Goal: Task Accomplishment & Management: Complete application form

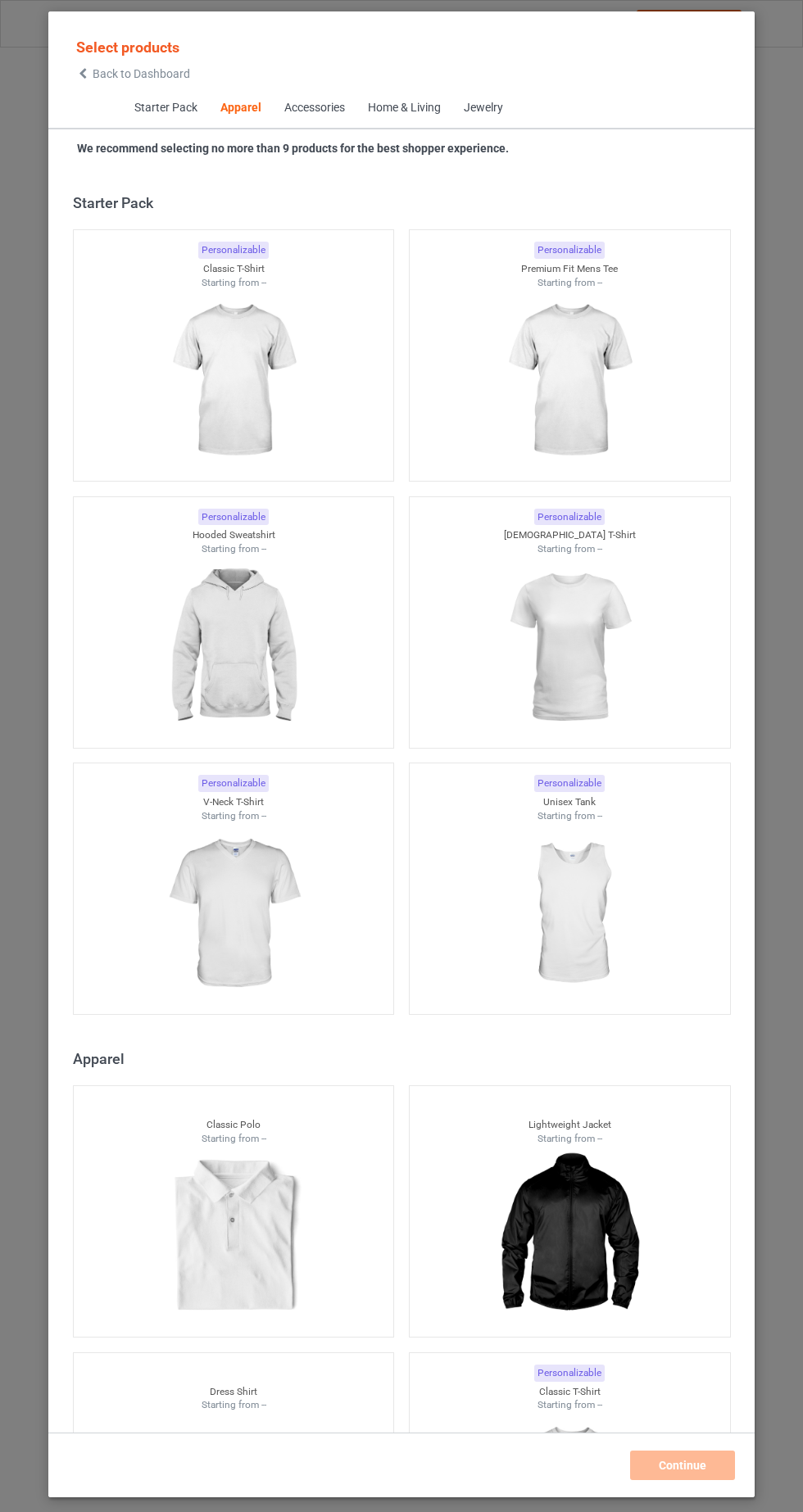
scroll to position [876, 0]
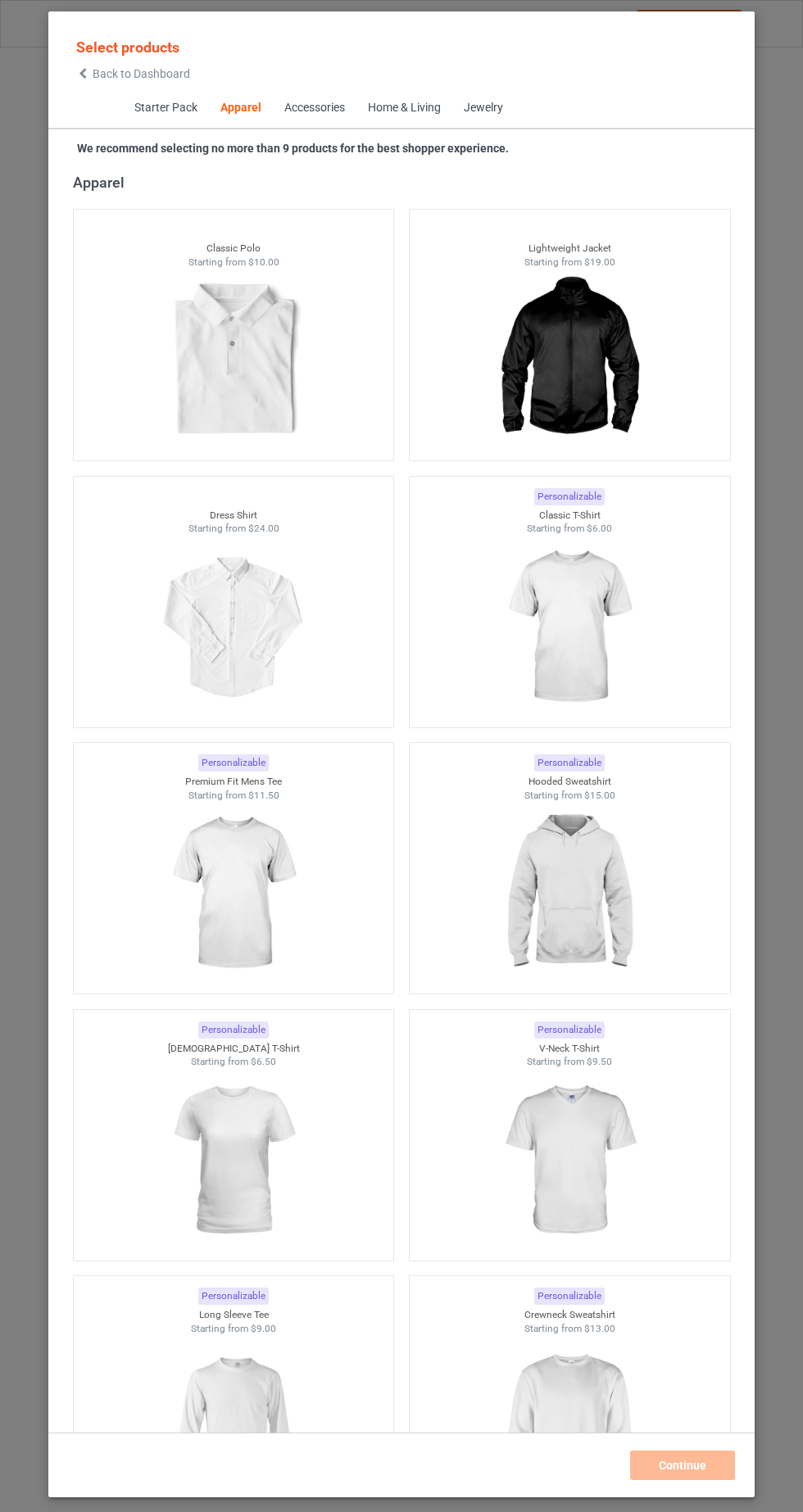
click at [581, 649] on img at bounding box center [569, 626] width 147 height 183
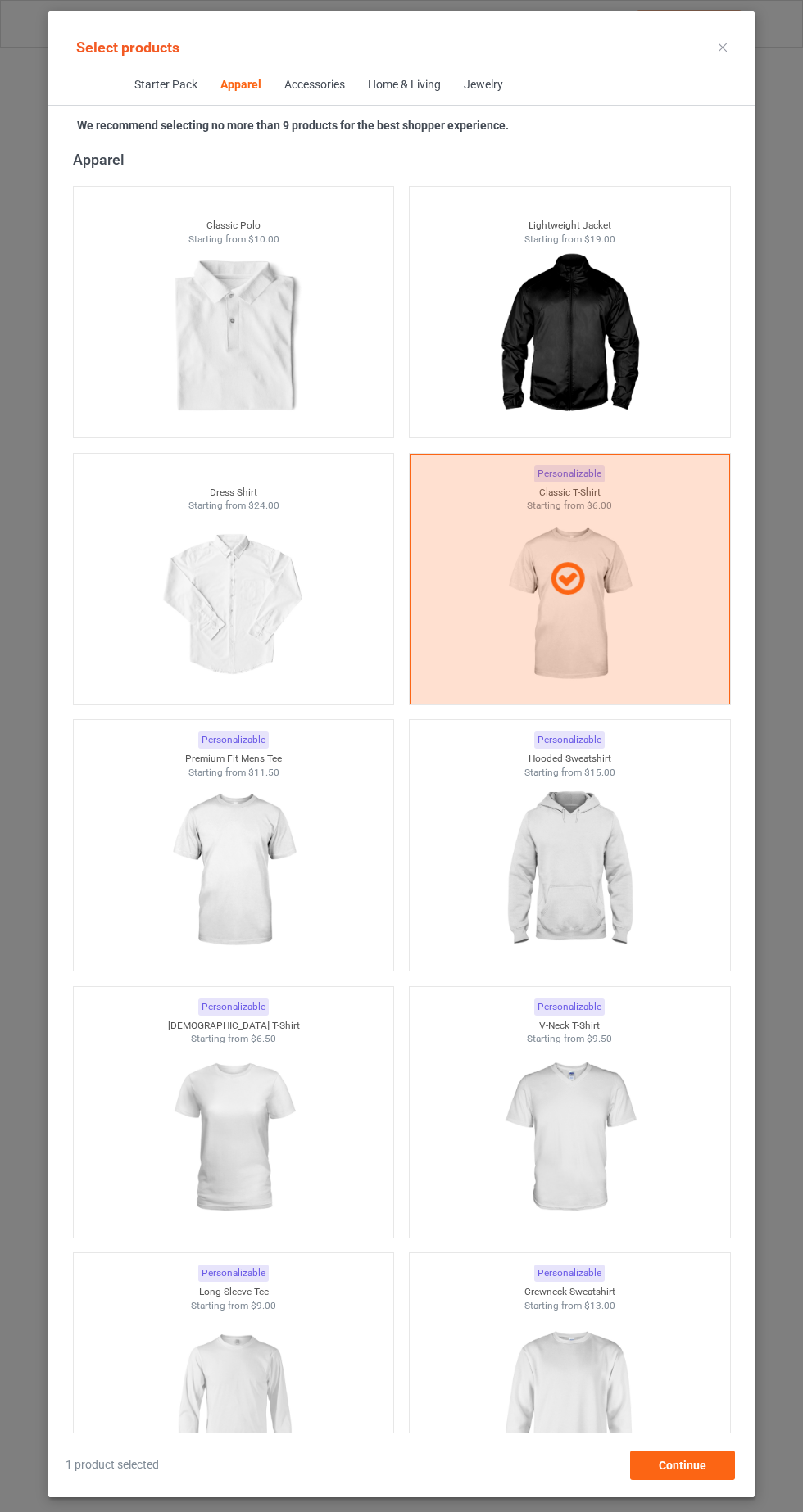
click at [221, 1135] on img at bounding box center [233, 1137] width 147 height 183
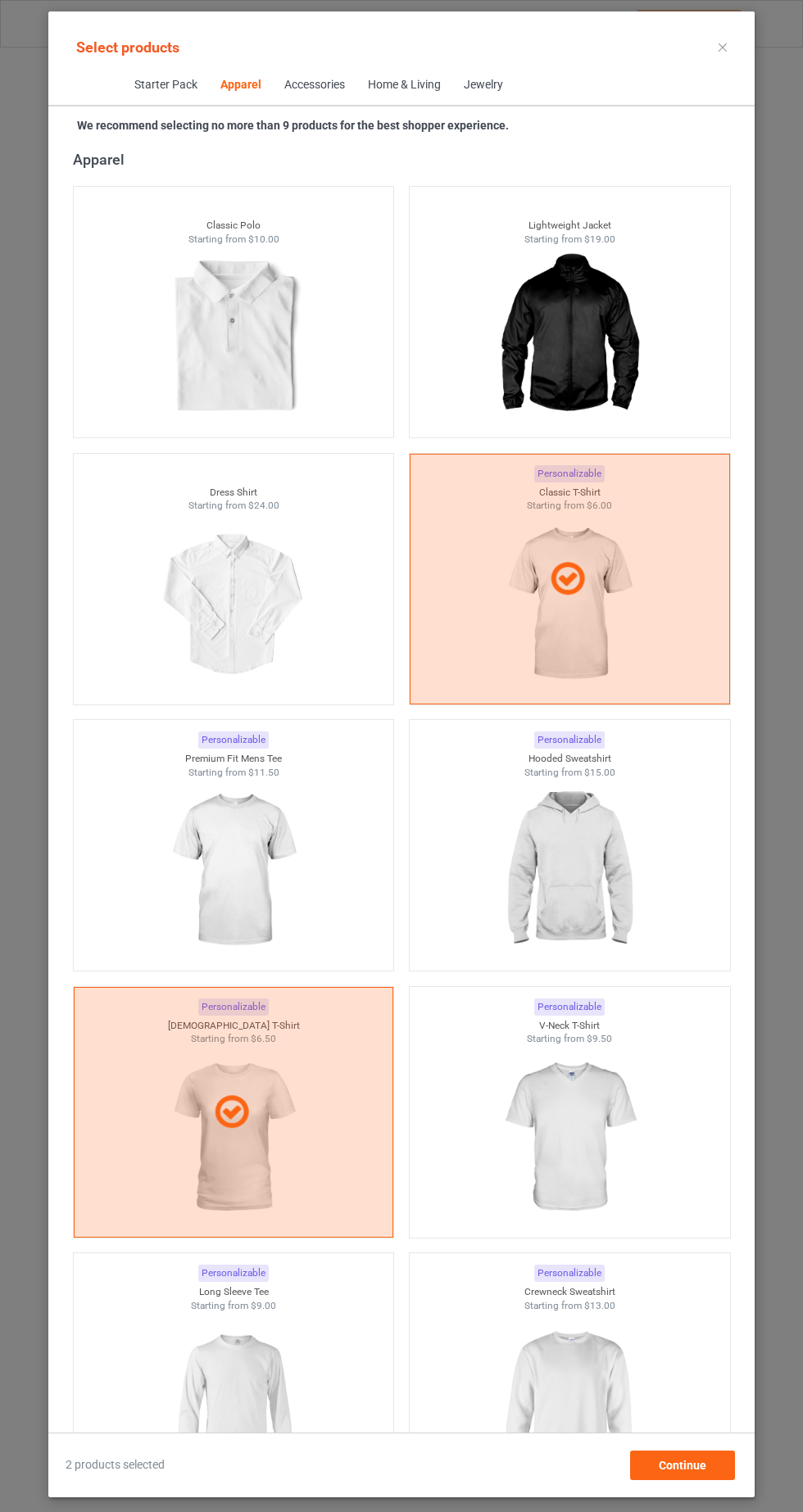
click at [601, 1411] on img at bounding box center [569, 1403] width 147 height 183
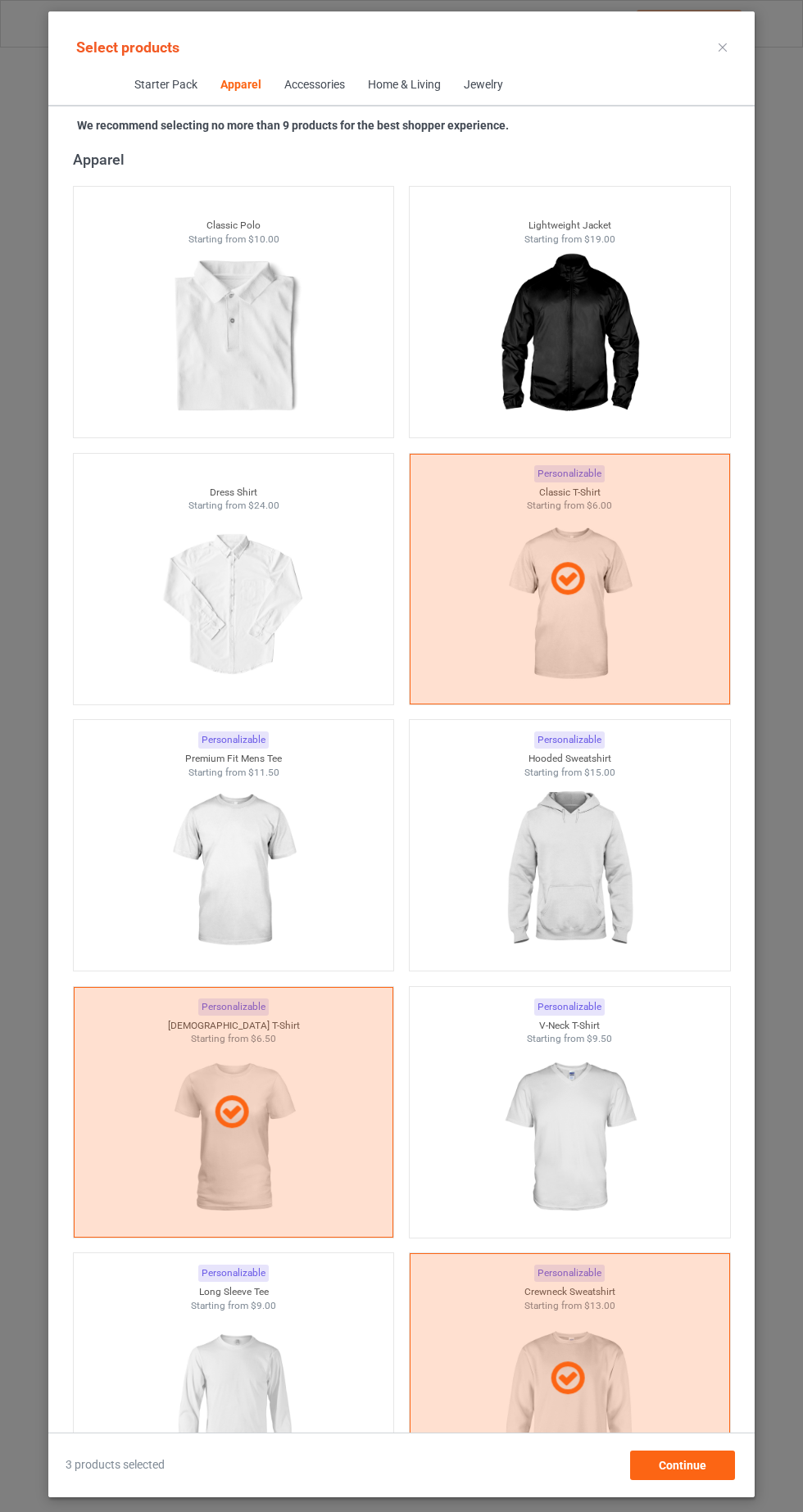
click at [632, 833] on img at bounding box center [569, 870] width 147 height 183
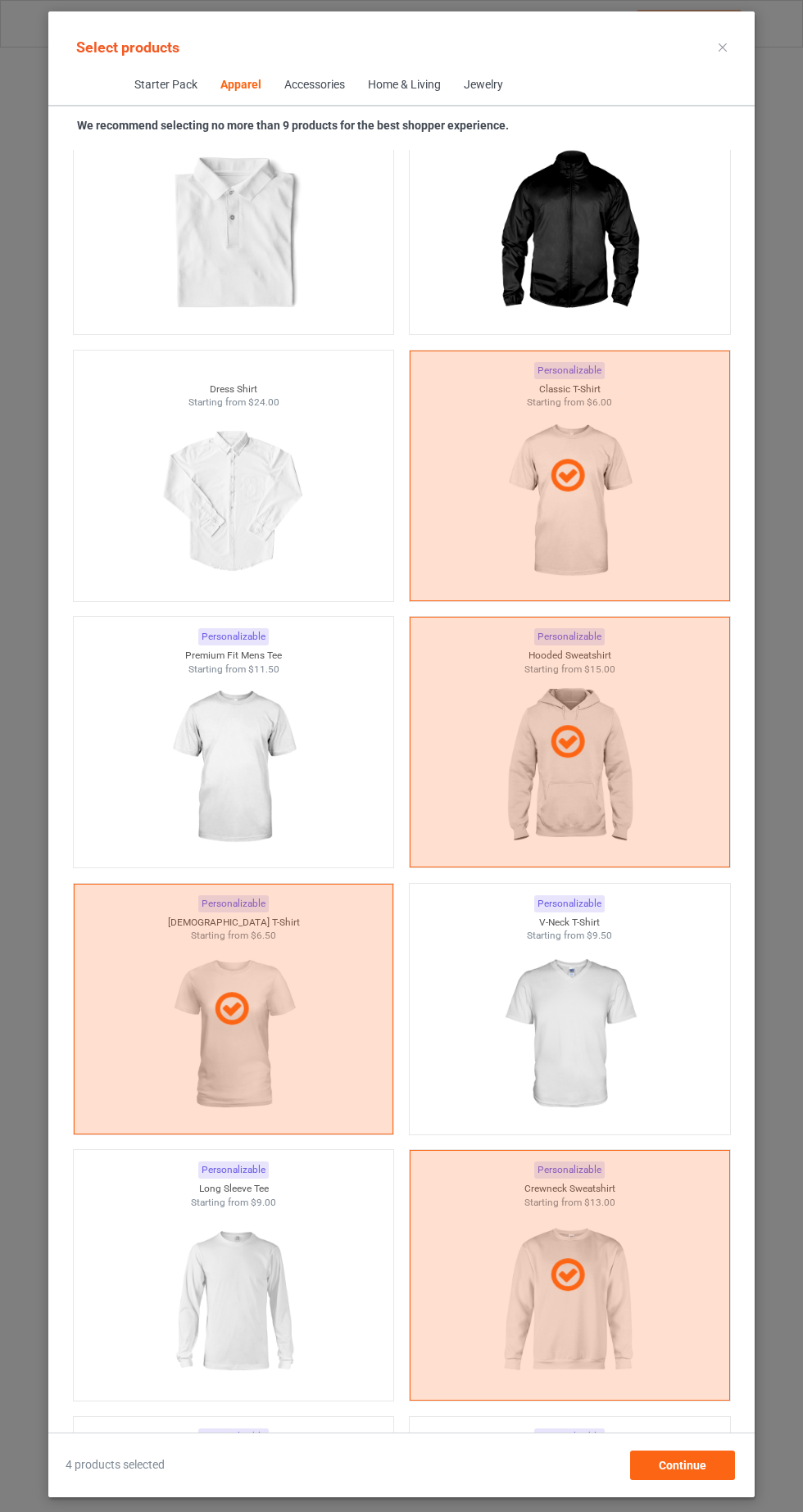
scroll to position [988, 0]
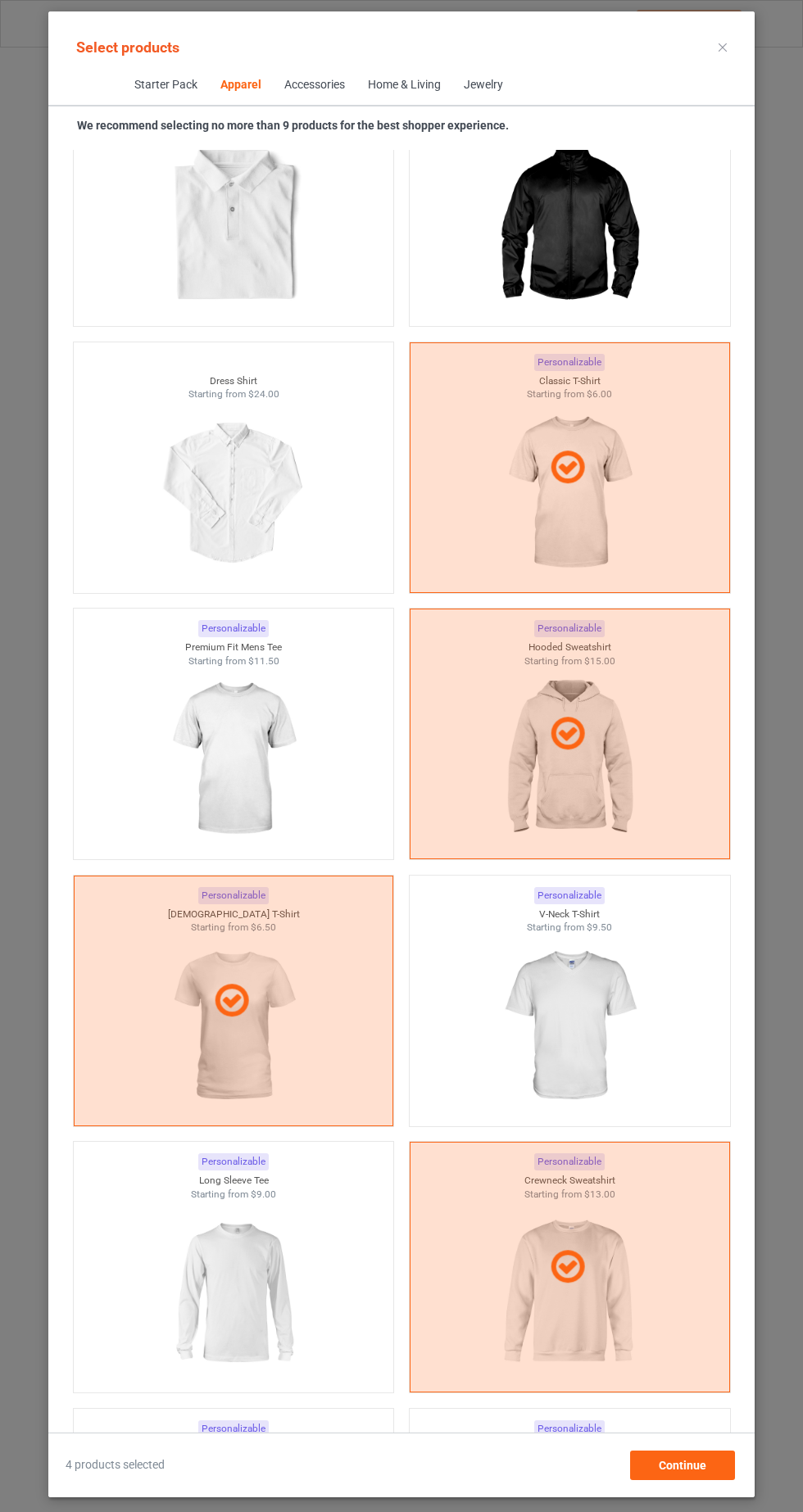
click at [237, 1301] on img at bounding box center [233, 1292] width 147 height 183
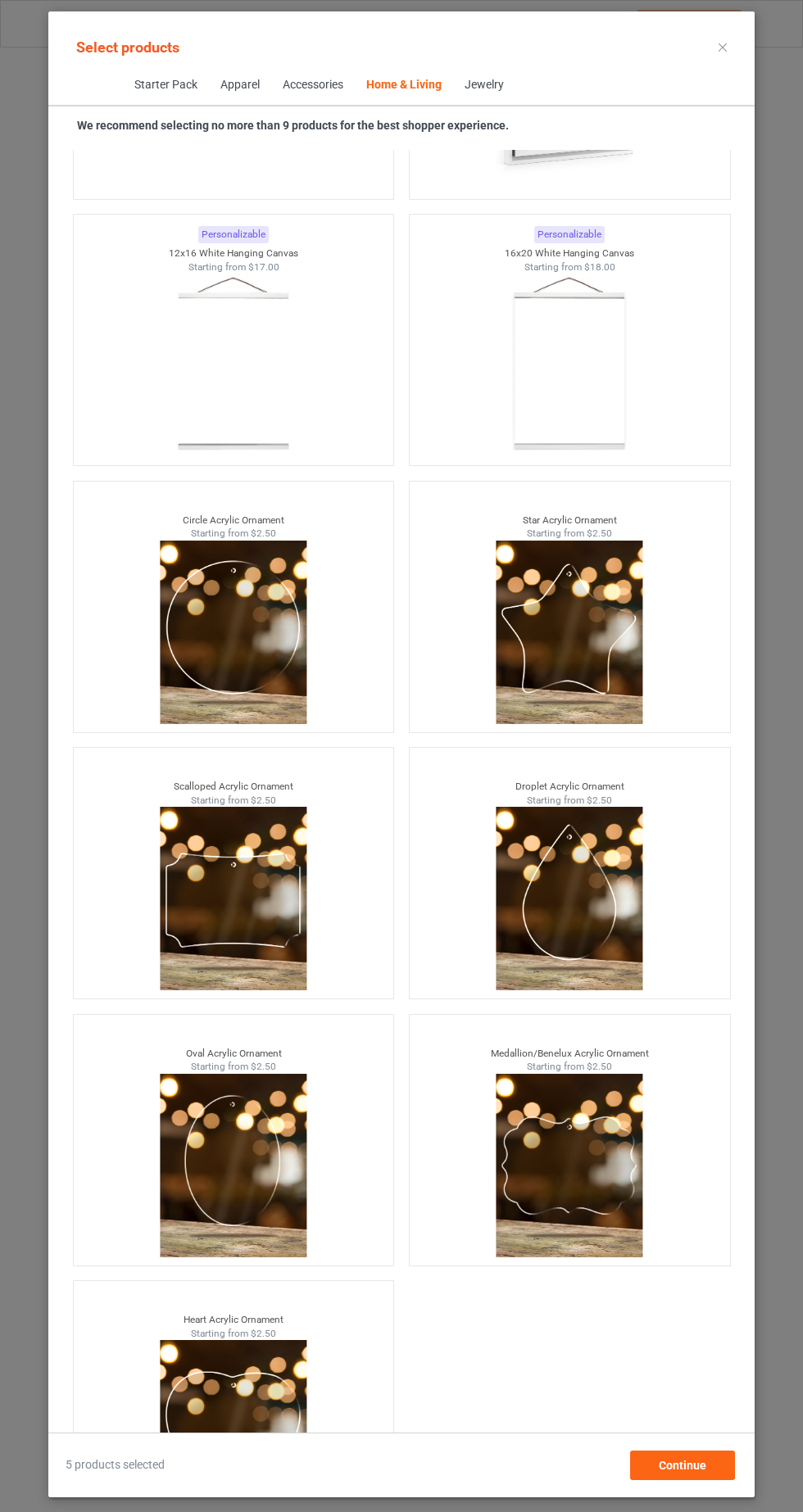
scroll to position [102, 0]
click at [715, 1456] on div "Continue" at bounding box center [682, 1466] width 105 height 30
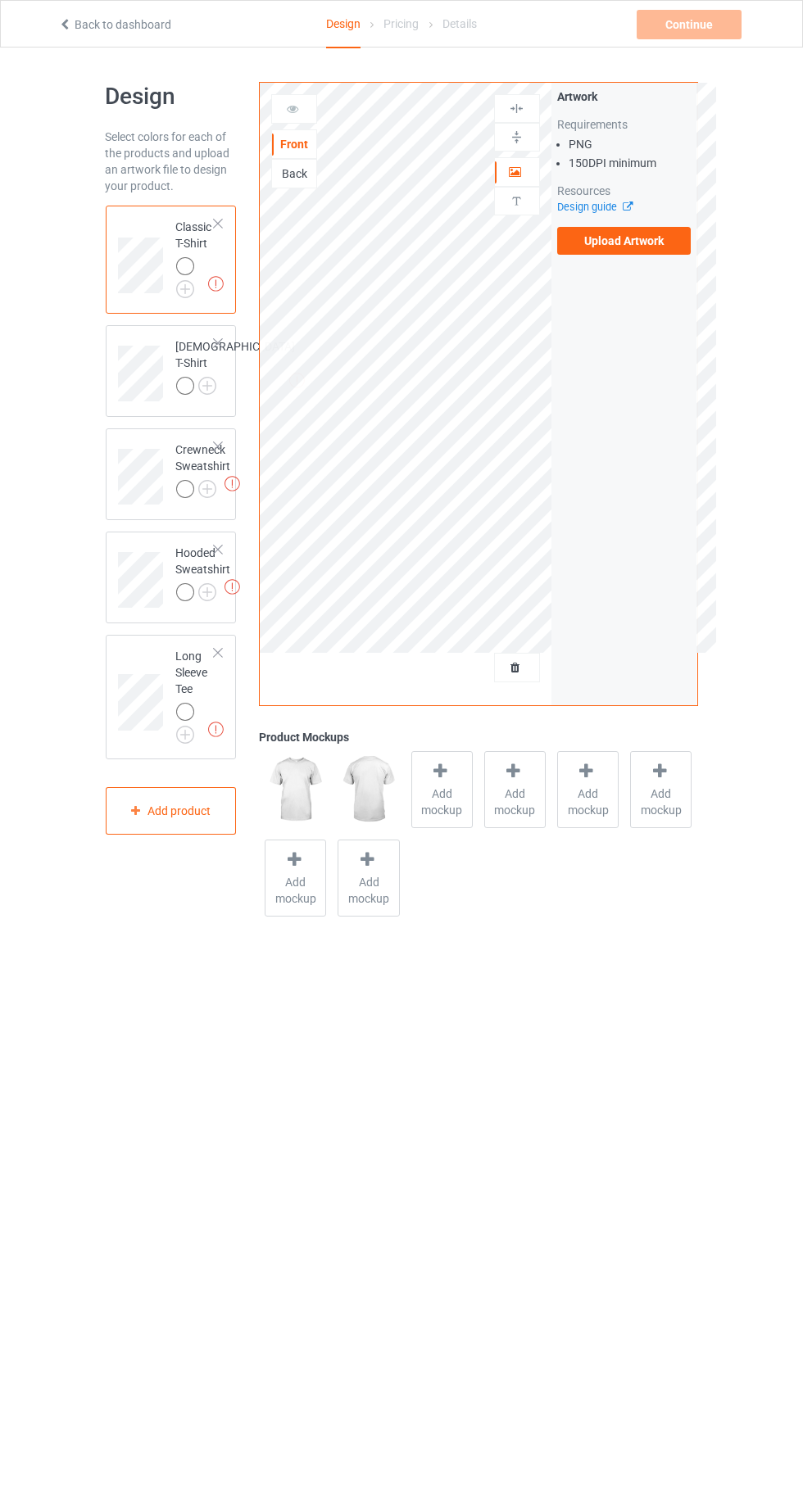
click at [0, 0] on img at bounding box center [0, 0] width 0 height 0
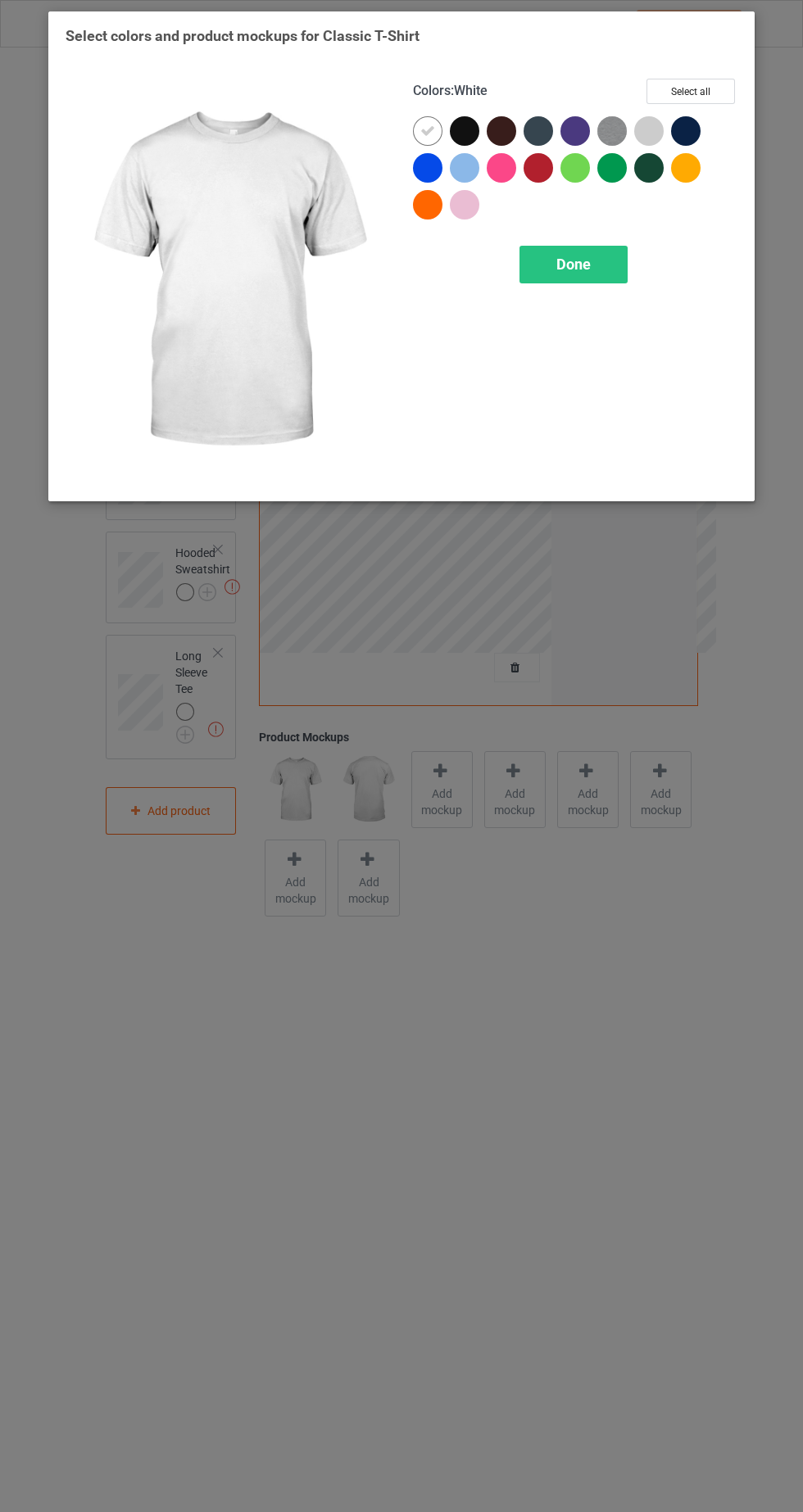
click at [466, 121] on div at bounding box center [465, 131] width 30 height 30
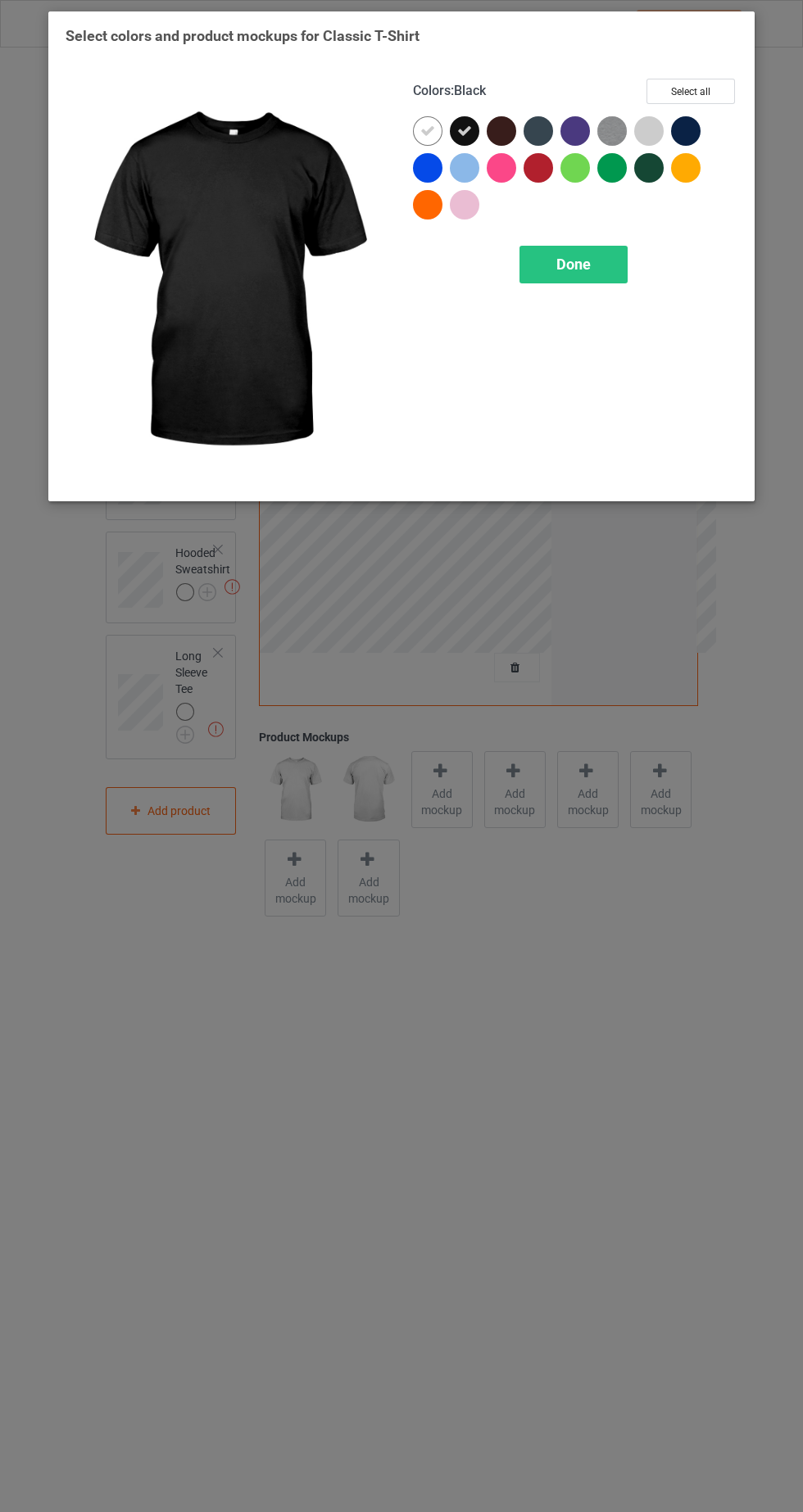
click at [422, 130] on icon at bounding box center [428, 131] width 15 height 15
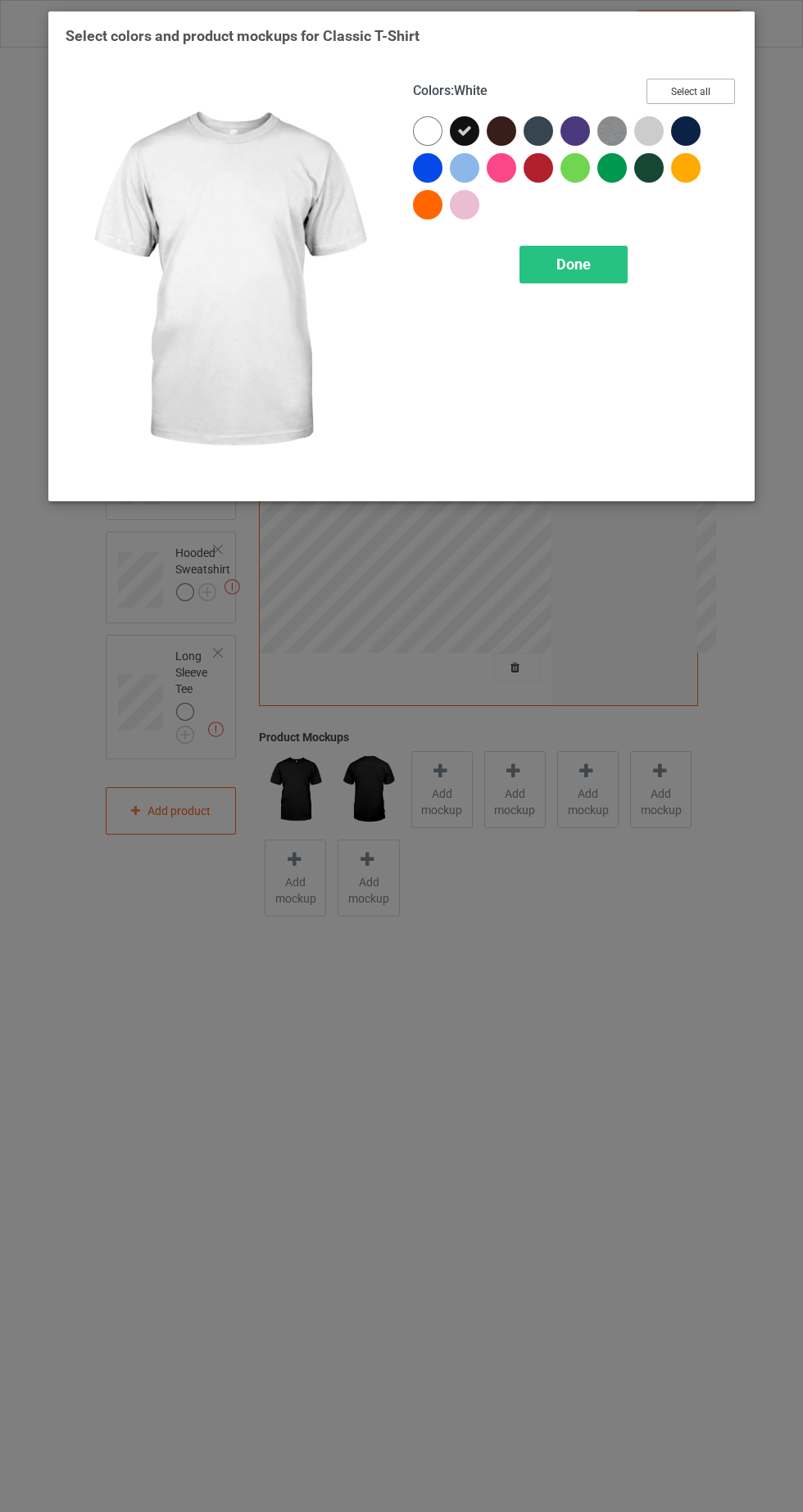
click at [721, 85] on button "Select all" at bounding box center [690, 91] width 88 height 25
click at [595, 268] on div "Done" at bounding box center [573, 264] width 108 height 38
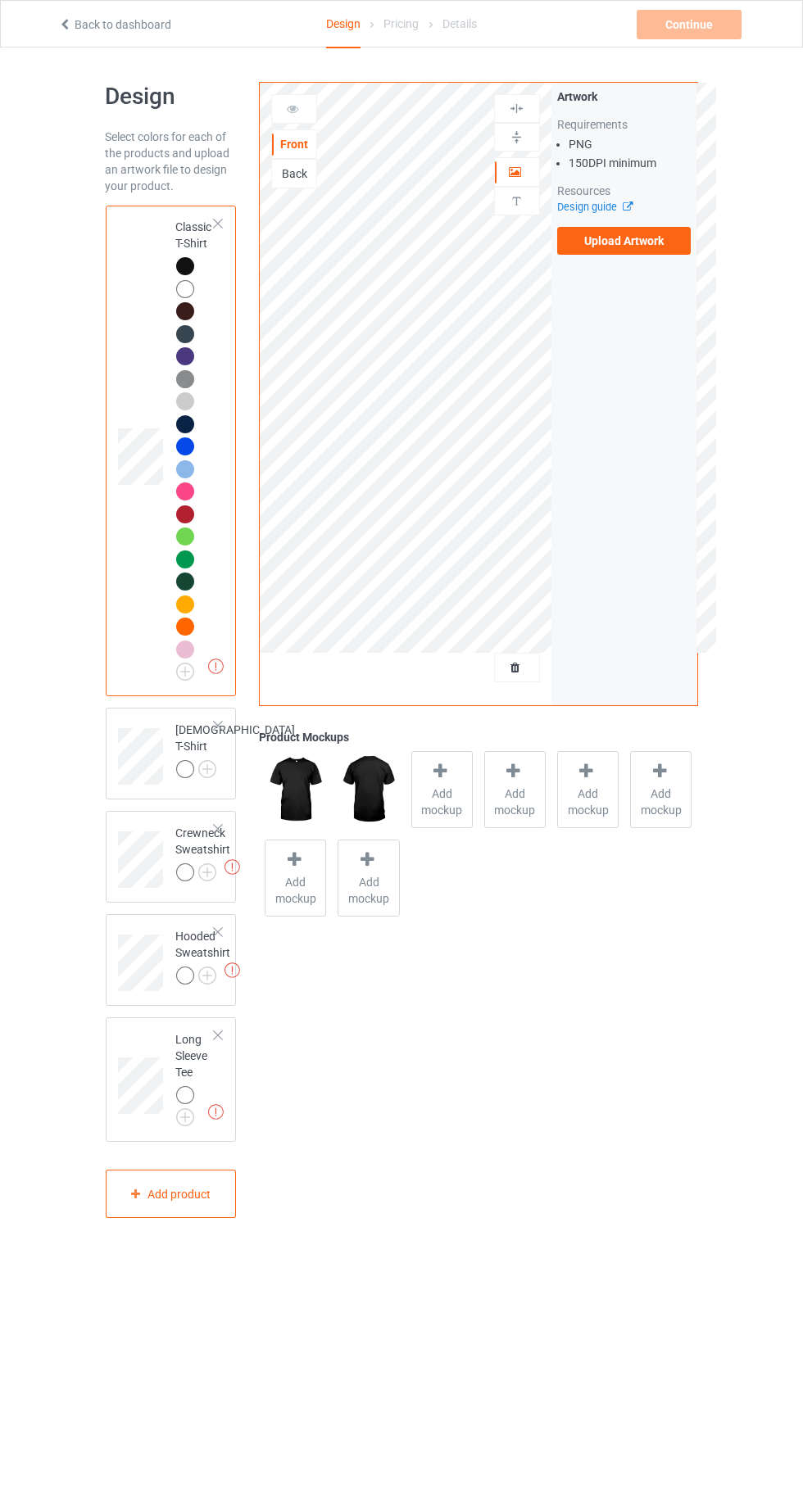
click at [652, 245] on label "Upload Artwork" at bounding box center [624, 241] width 135 height 28
click at [0, 0] on input "Upload Artwork" at bounding box center [0, 0] width 0 height 0
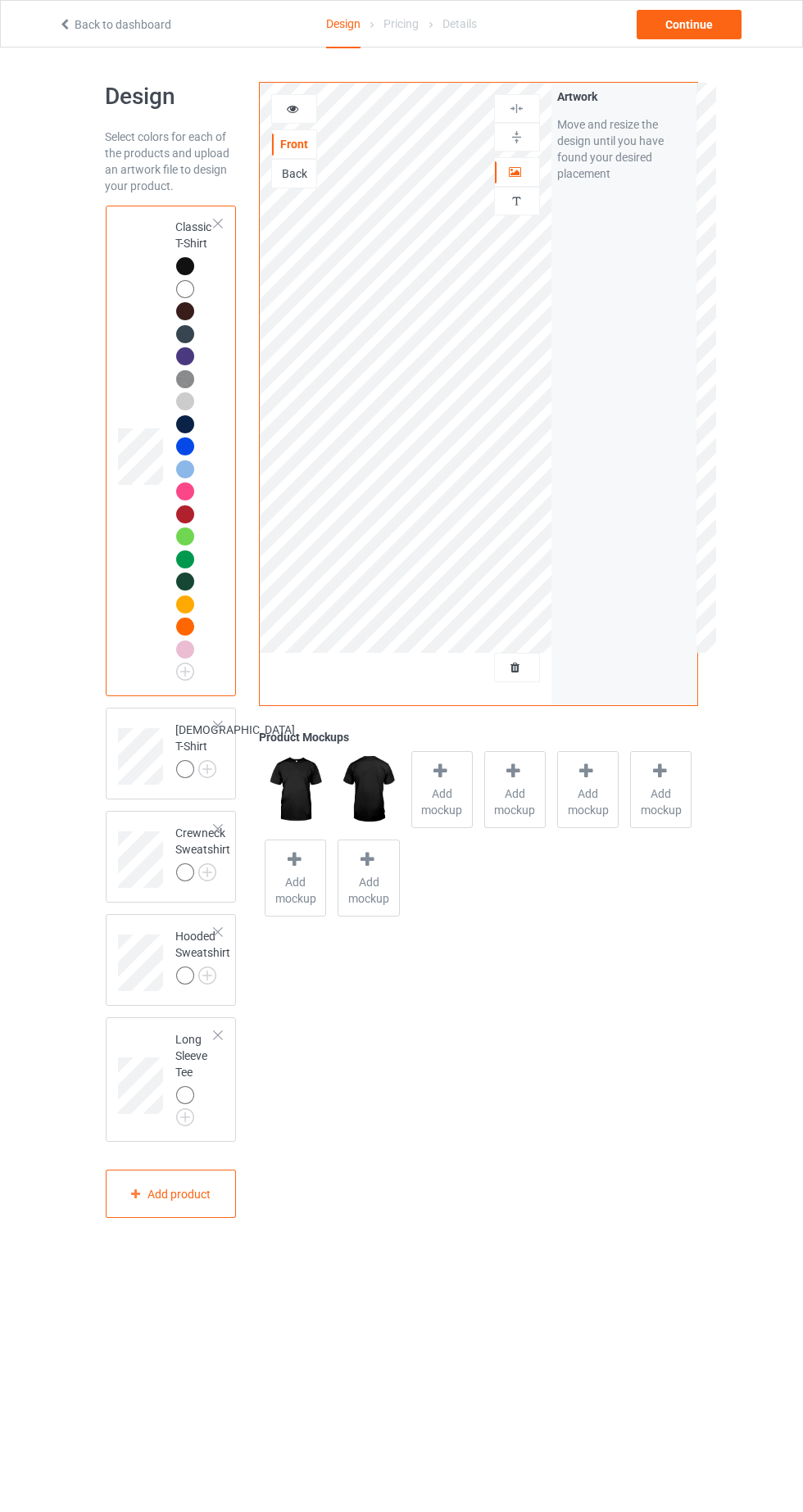
click at [293, 106] on icon at bounding box center [293, 106] width 14 height 11
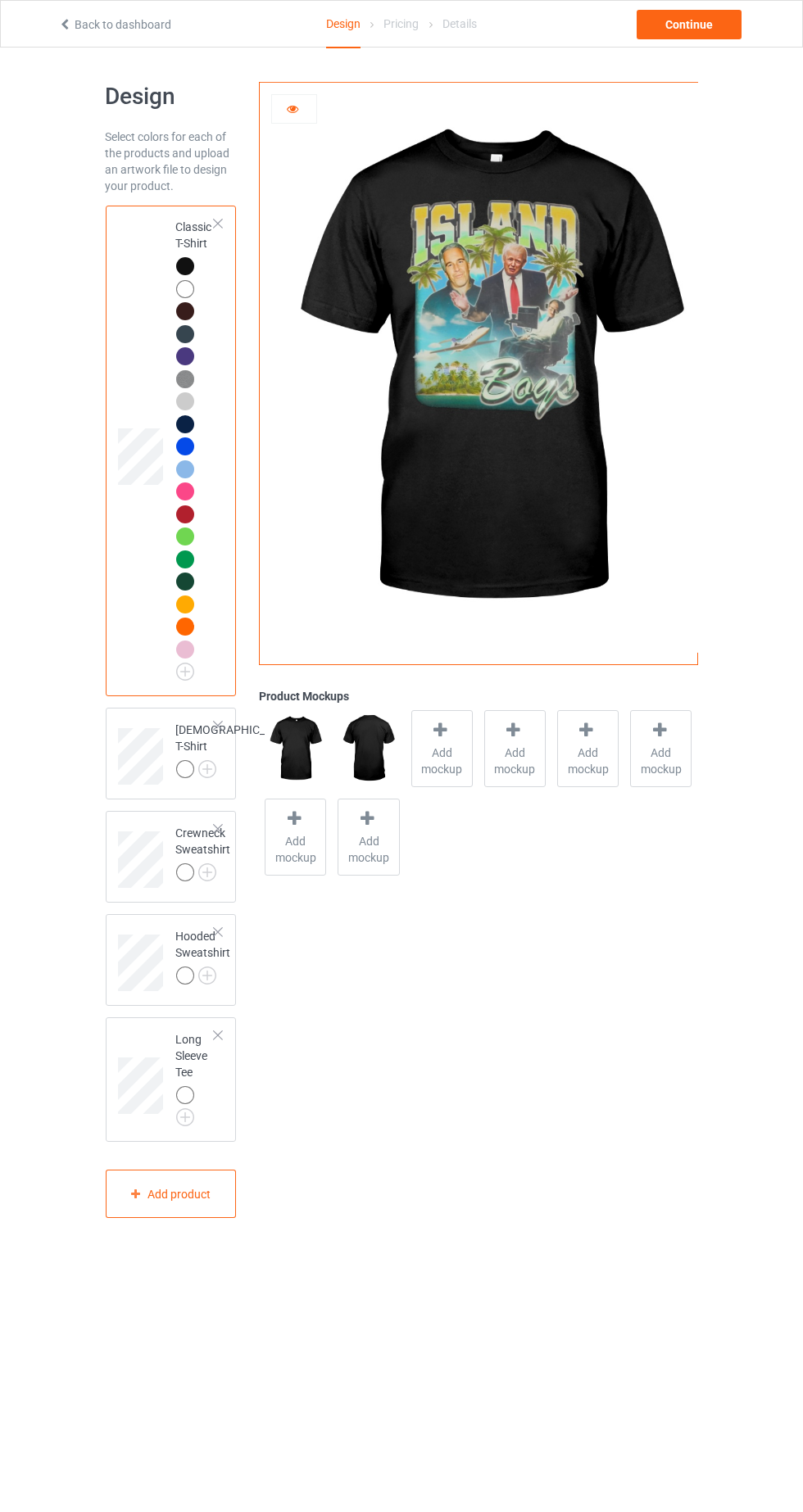
click at [451, 741] on div at bounding box center [441, 733] width 23 height 24
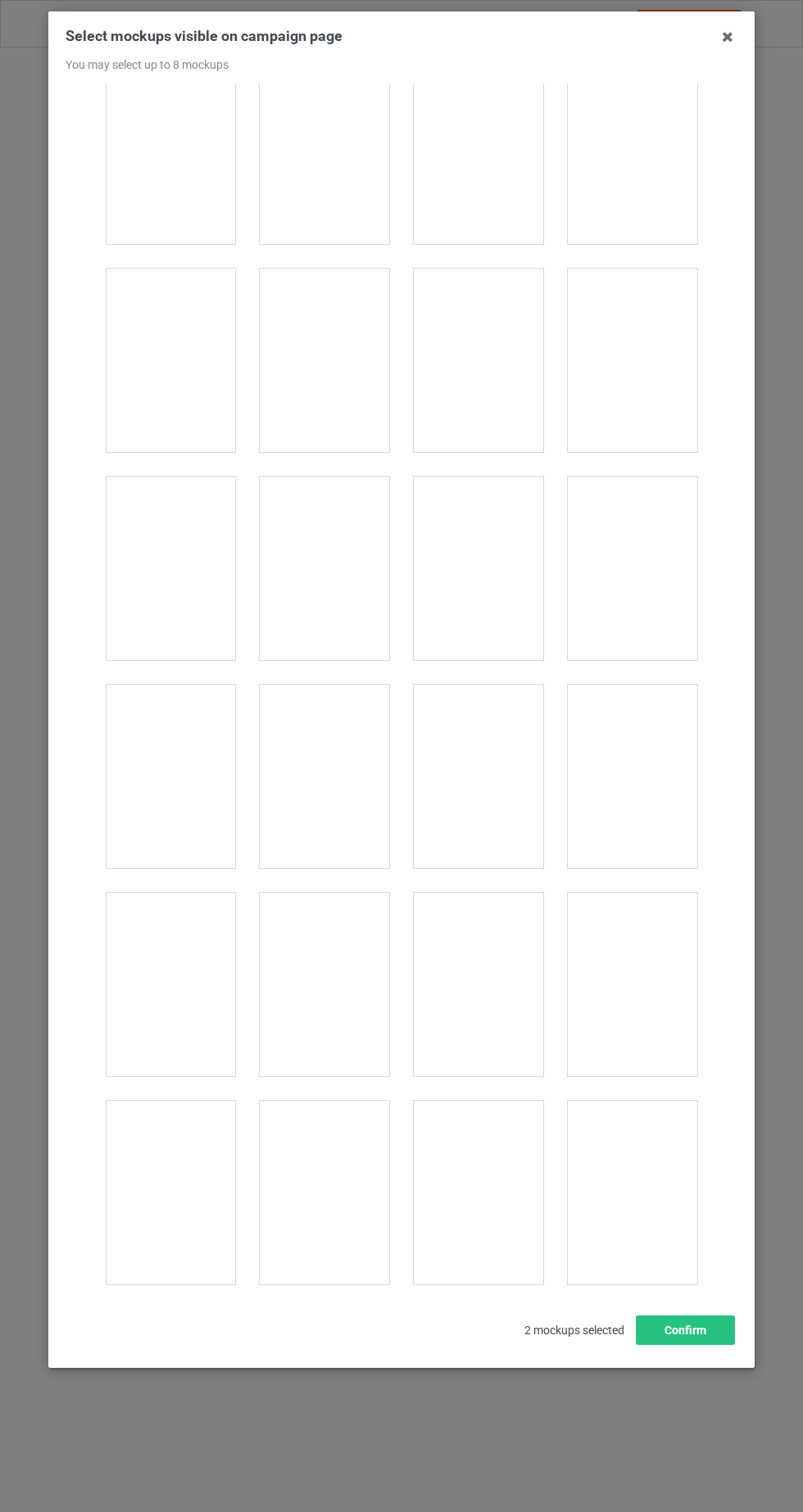
scroll to position [756, 0]
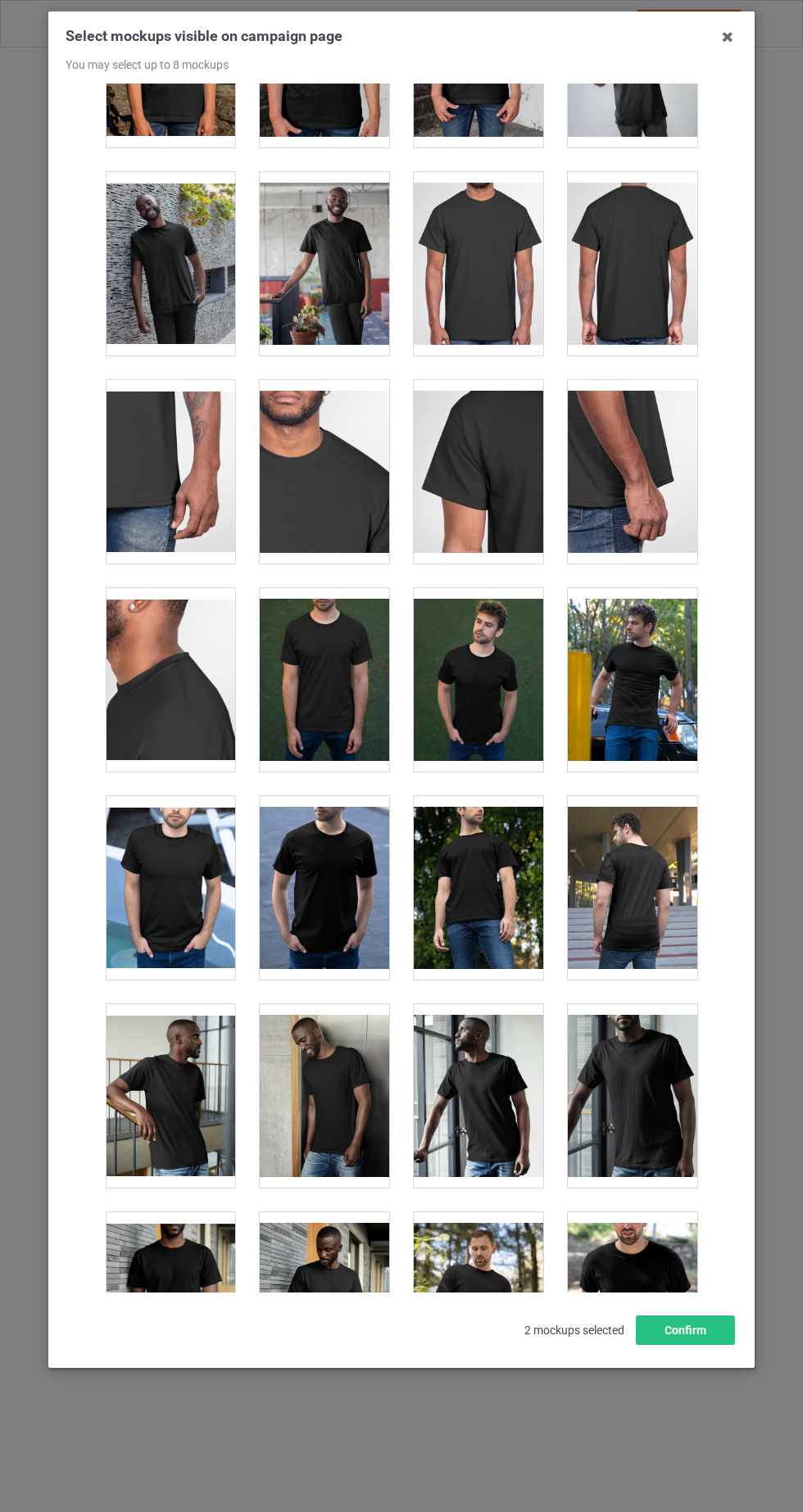
click at [669, 691] on div at bounding box center [632, 679] width 129 height 183
click at [508, 739] on div at bounding box center [478, 679] width 129 height 183
click at [724, 1345] on button "Confirm" at bounding box center [685, 1331] width 99 height 30
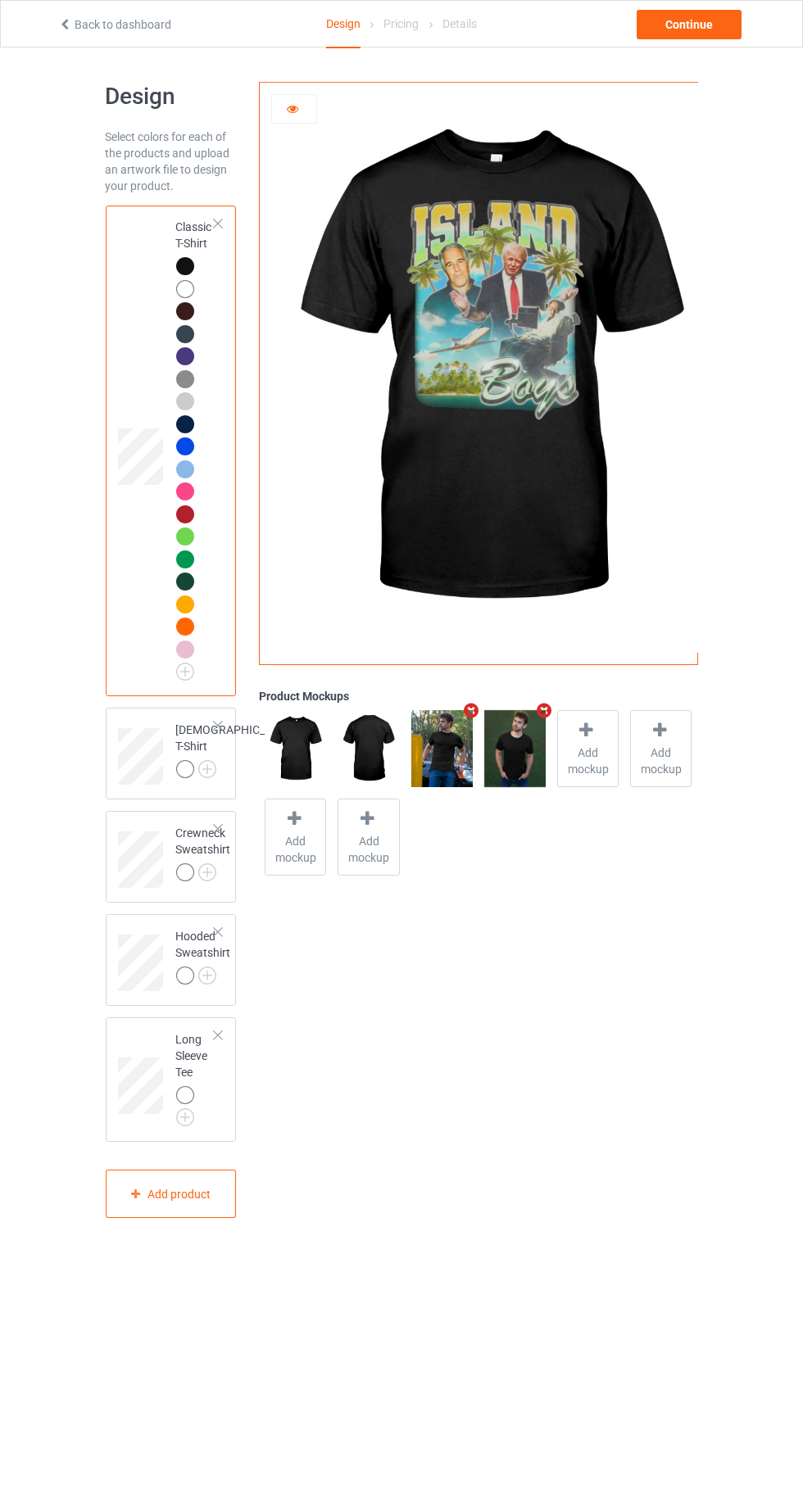
click at [542, 707] on icon "Remove mockup" at bounding box center [545, 710] width 20 height 18
click at [470, 710] on icon "Remove mockup" at bounding box center [471, 710] width 20 height 18
click at [443, 755] on span "Add mockup" at bounding box center [441, 760] width 59 height 33
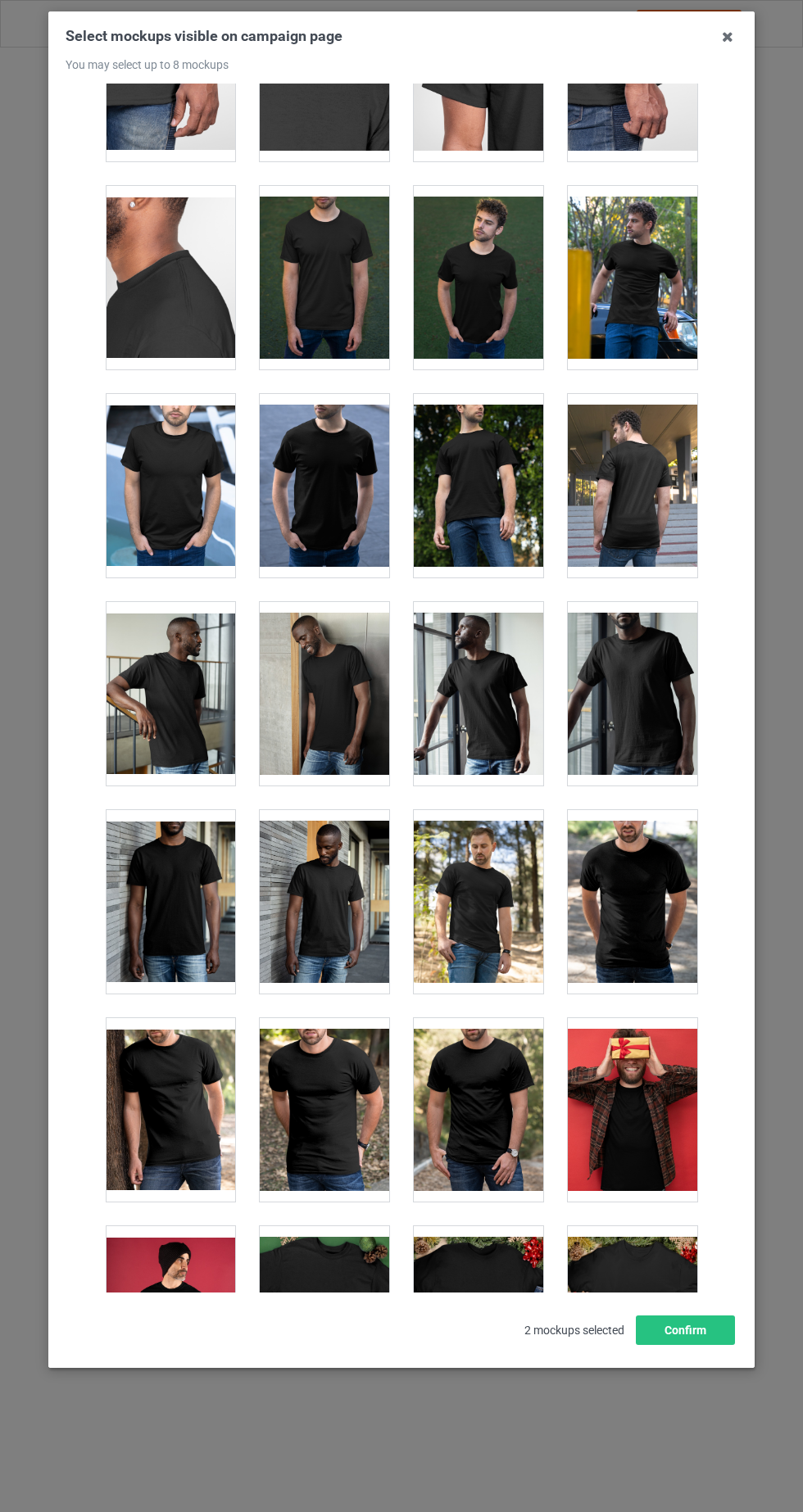
scroll to position [1150, 0]
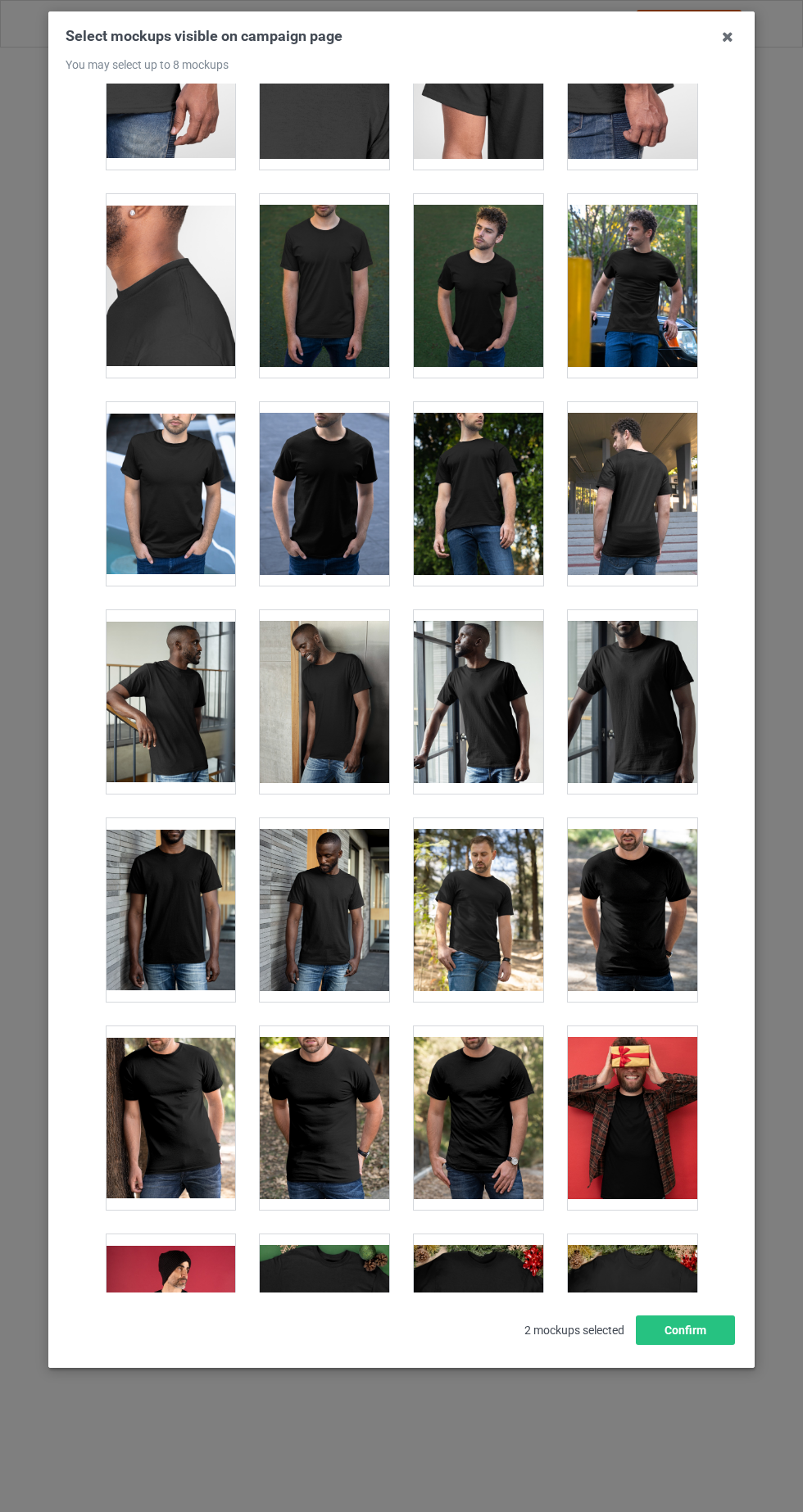
click at [656, 332] on div at bounding box center [632, 285] width 129 height 183
click at [523, 348] on div at bounding box center [478, 285] width 129 height 183
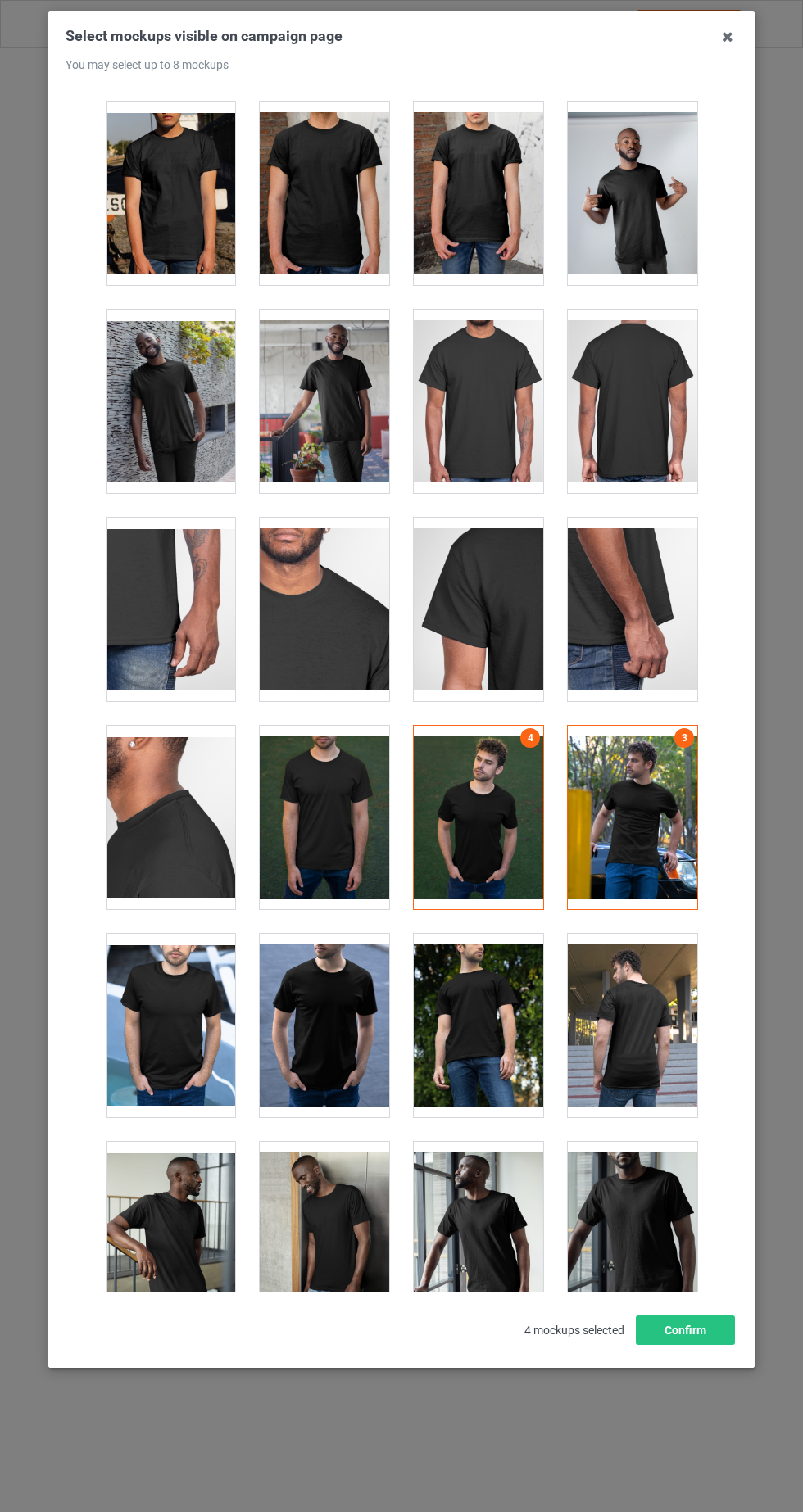
scroll to position [0, 0]
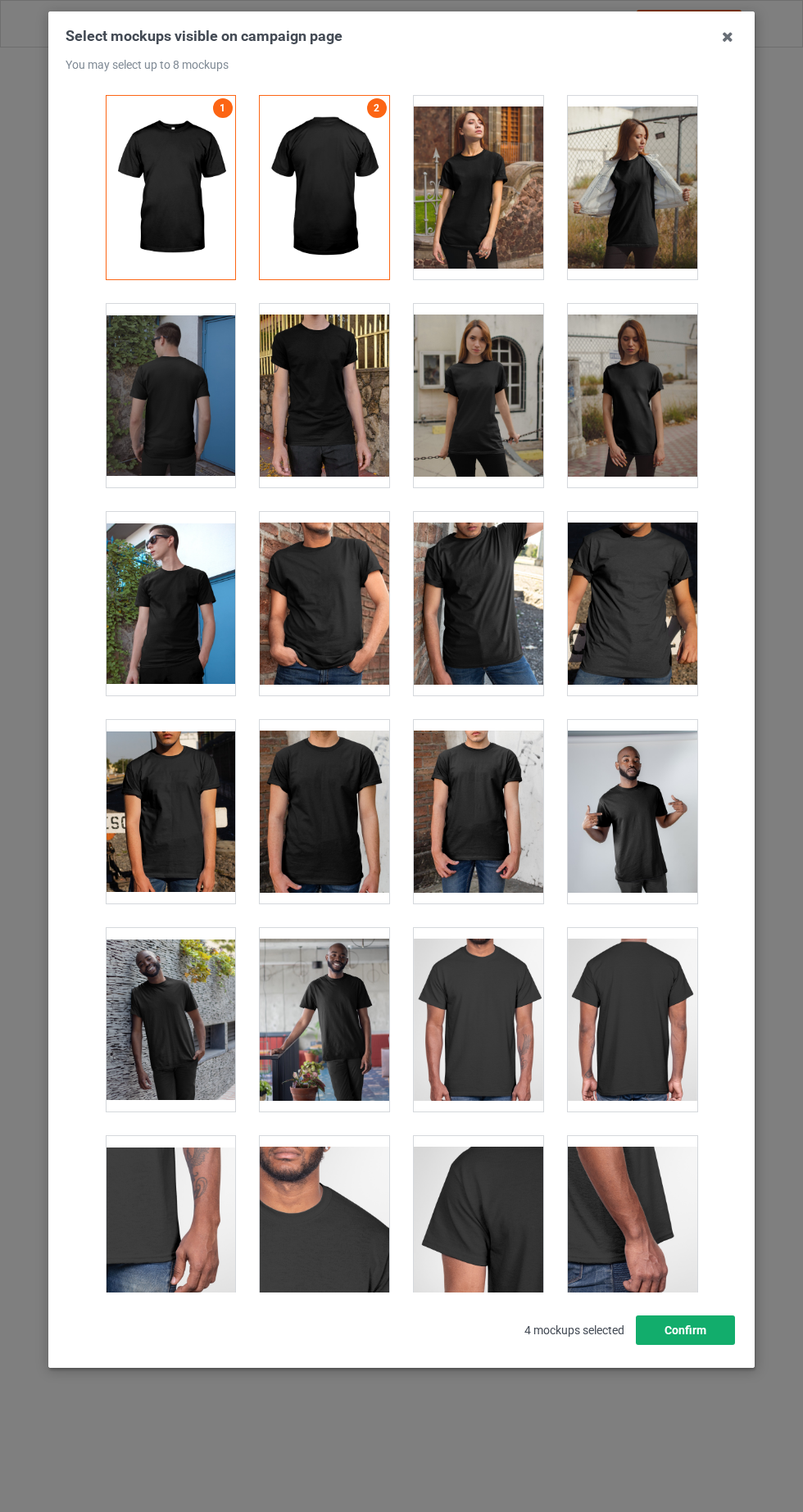
click at [711, 1345] on button "Confirm" at bounding box center [685, 1331] width 99 height 30
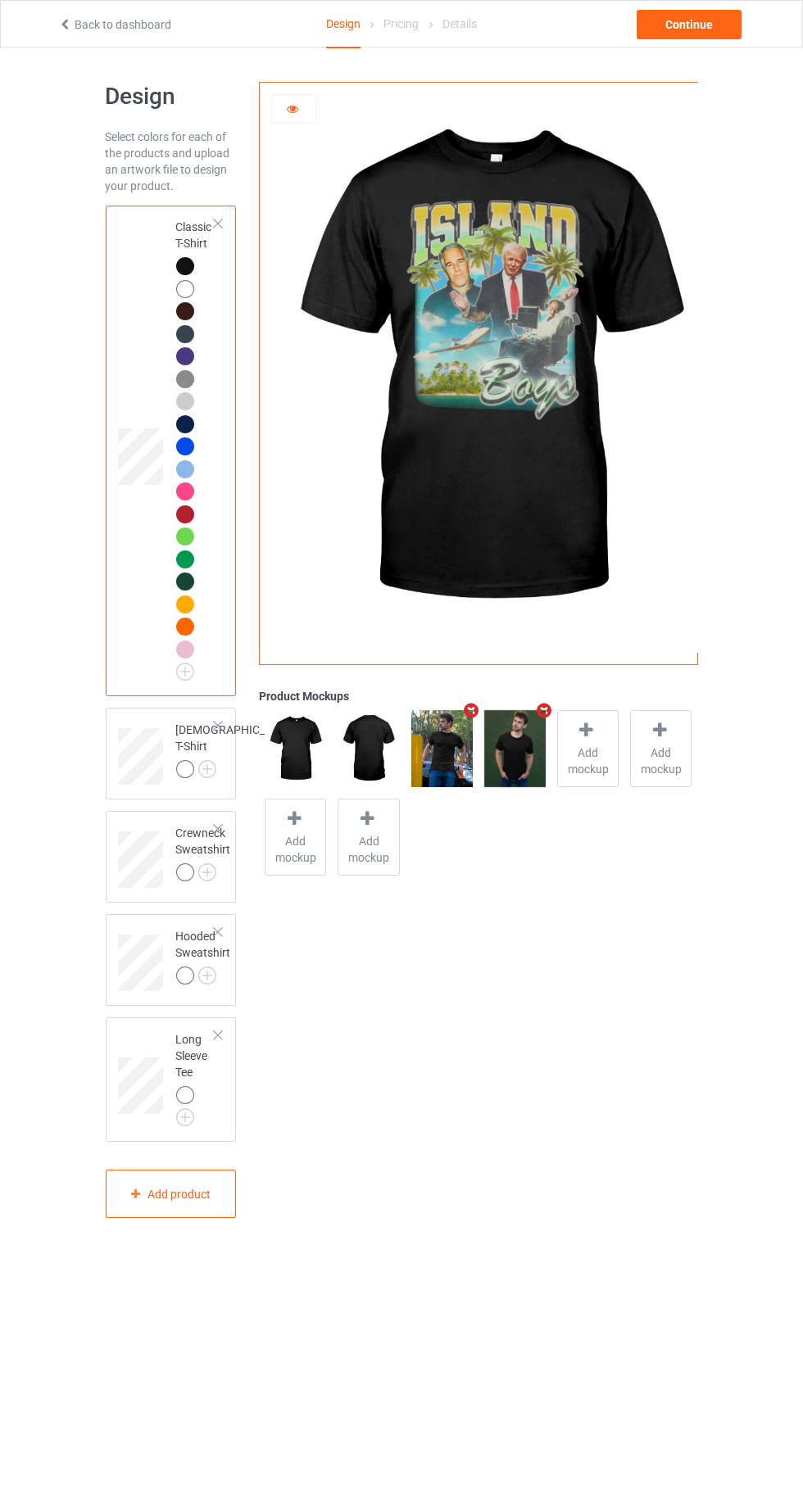
click at [184, 284] on div at bounding box center [185, 288] width 18 height 18
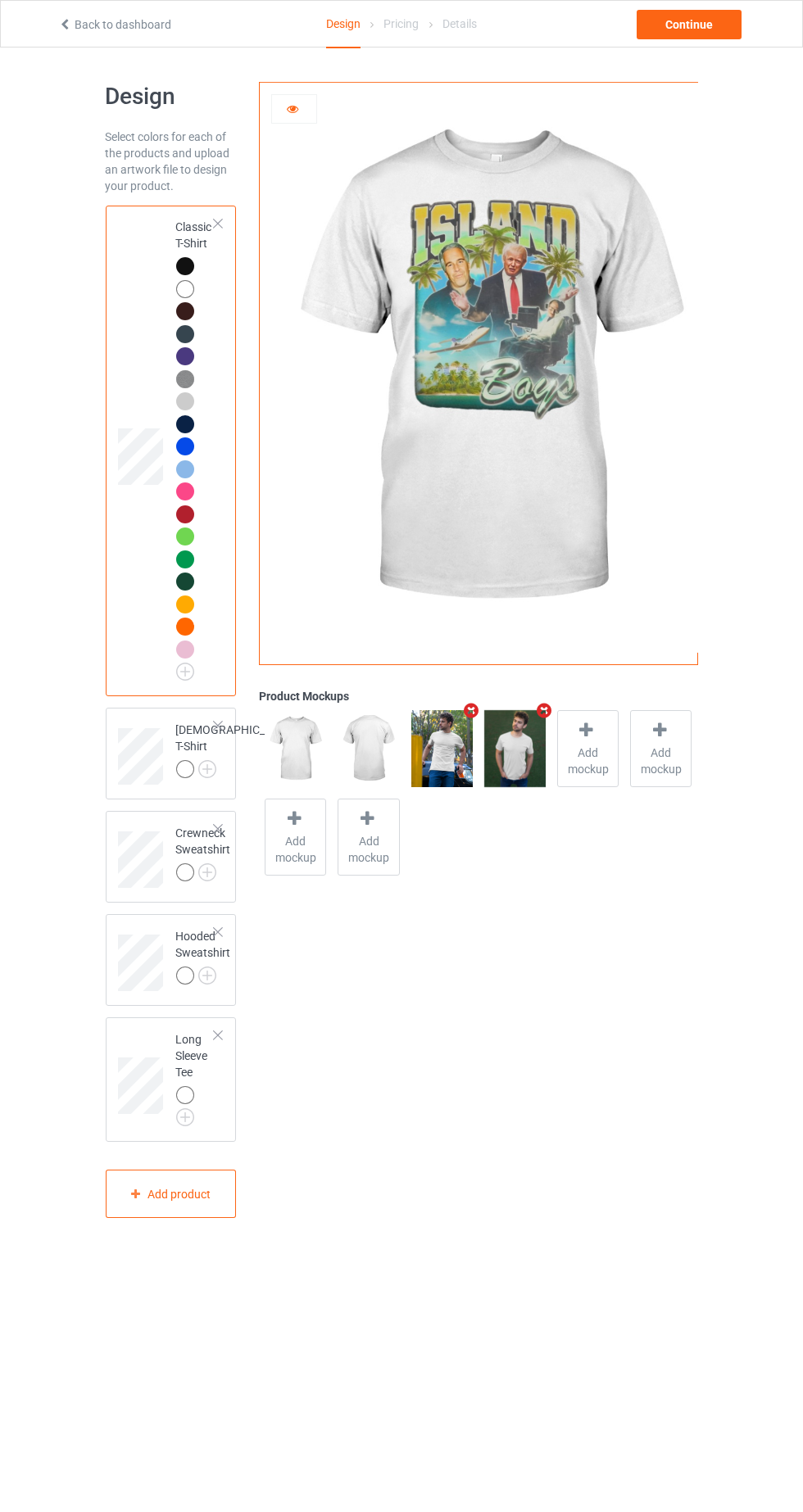
click at [177, 444] on div at bounding box center [185, 446] width 18 height 18
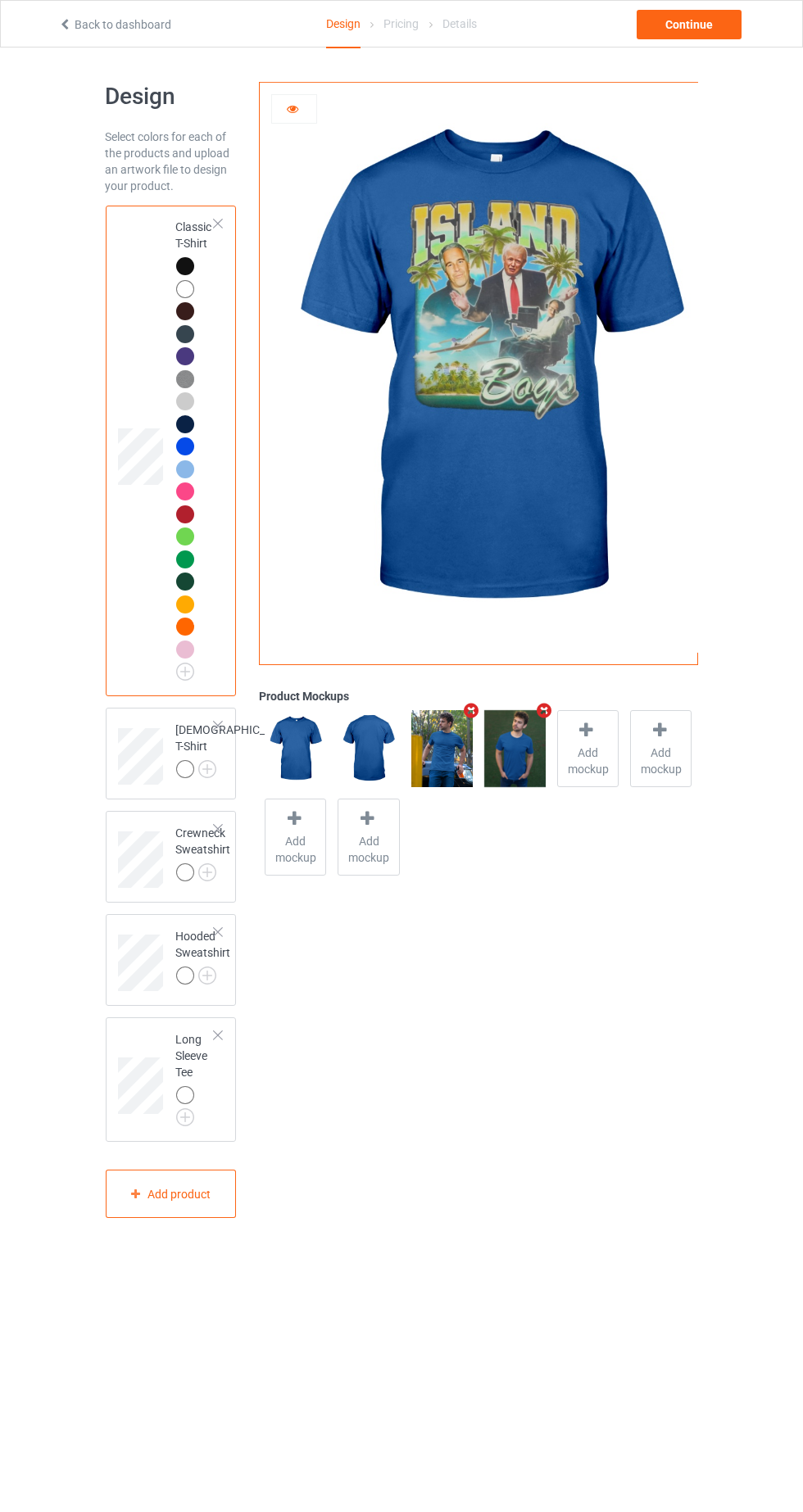
click at [182, 530] on div at bounding box center [185, 536] width 18 height 18
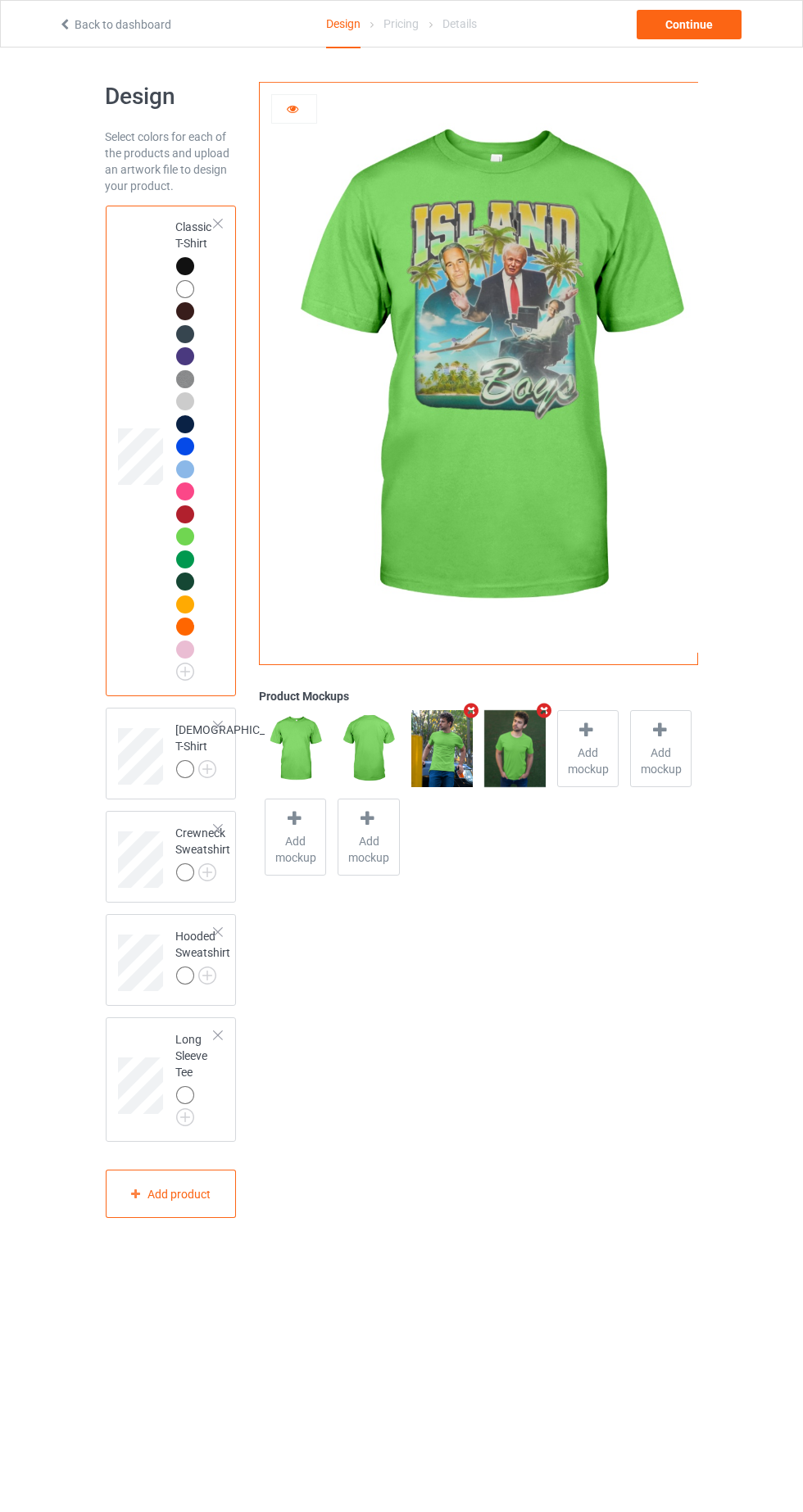
click at [184, 625] on div at bounding box center [185, 626] width 18 height 18
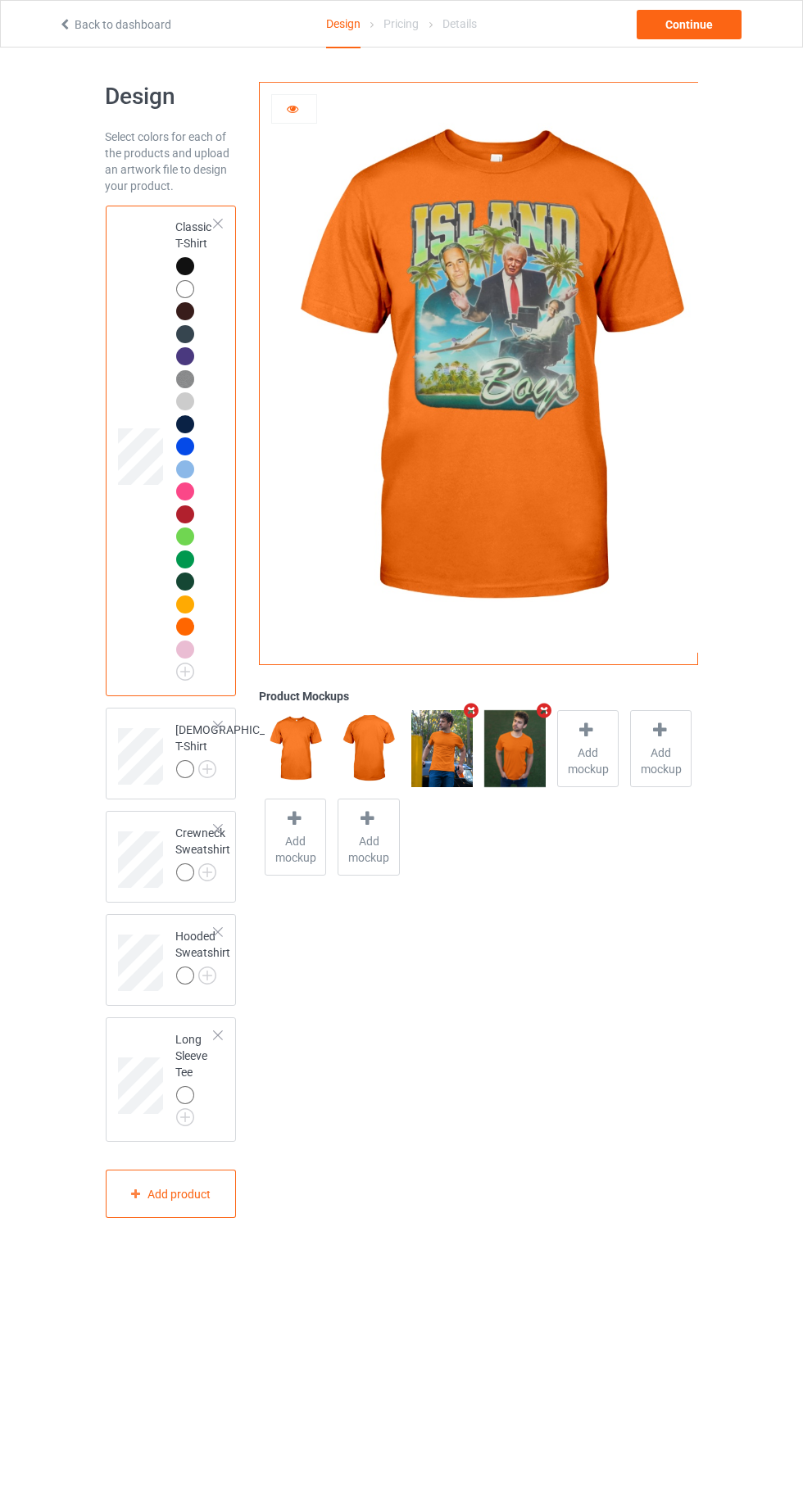
click at [0, 0] on img at bounding box center [0, 0] width 0 height 0
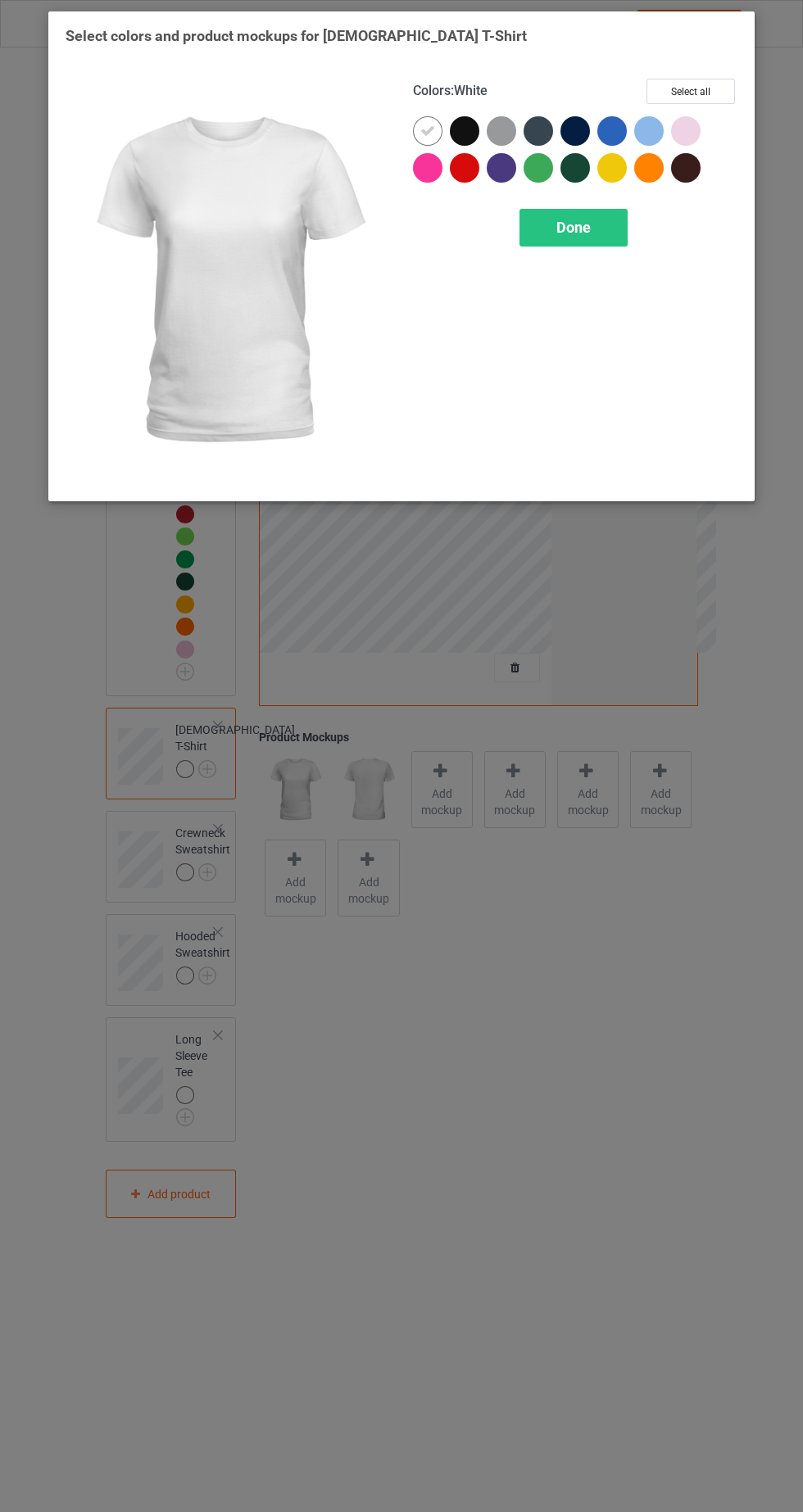
click at [468, 135] on div at bounding box center [465, 131] width 30 height 30
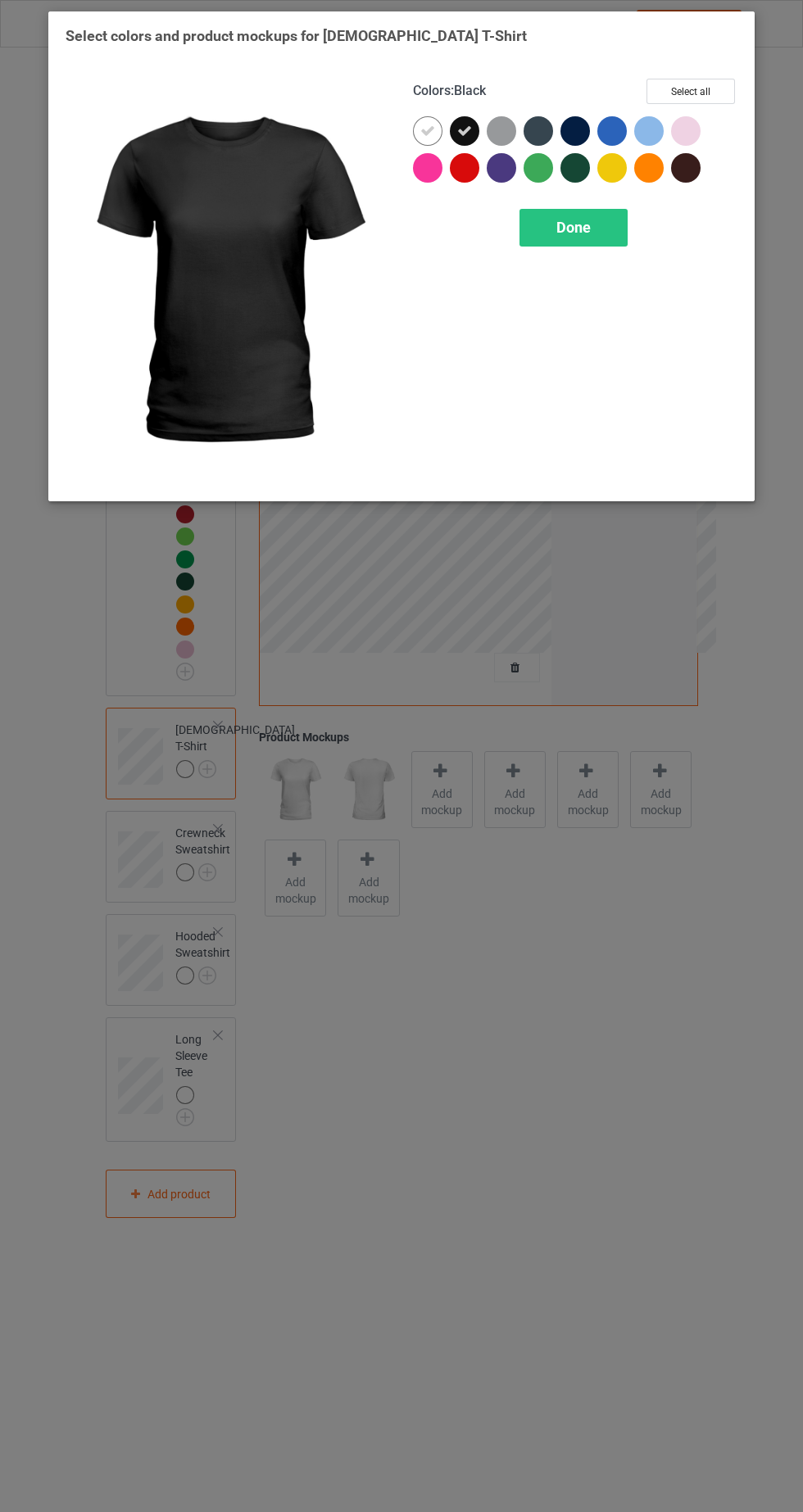
click at [423, 126] on icon at bounding box center [428, 131] width 15 height 15
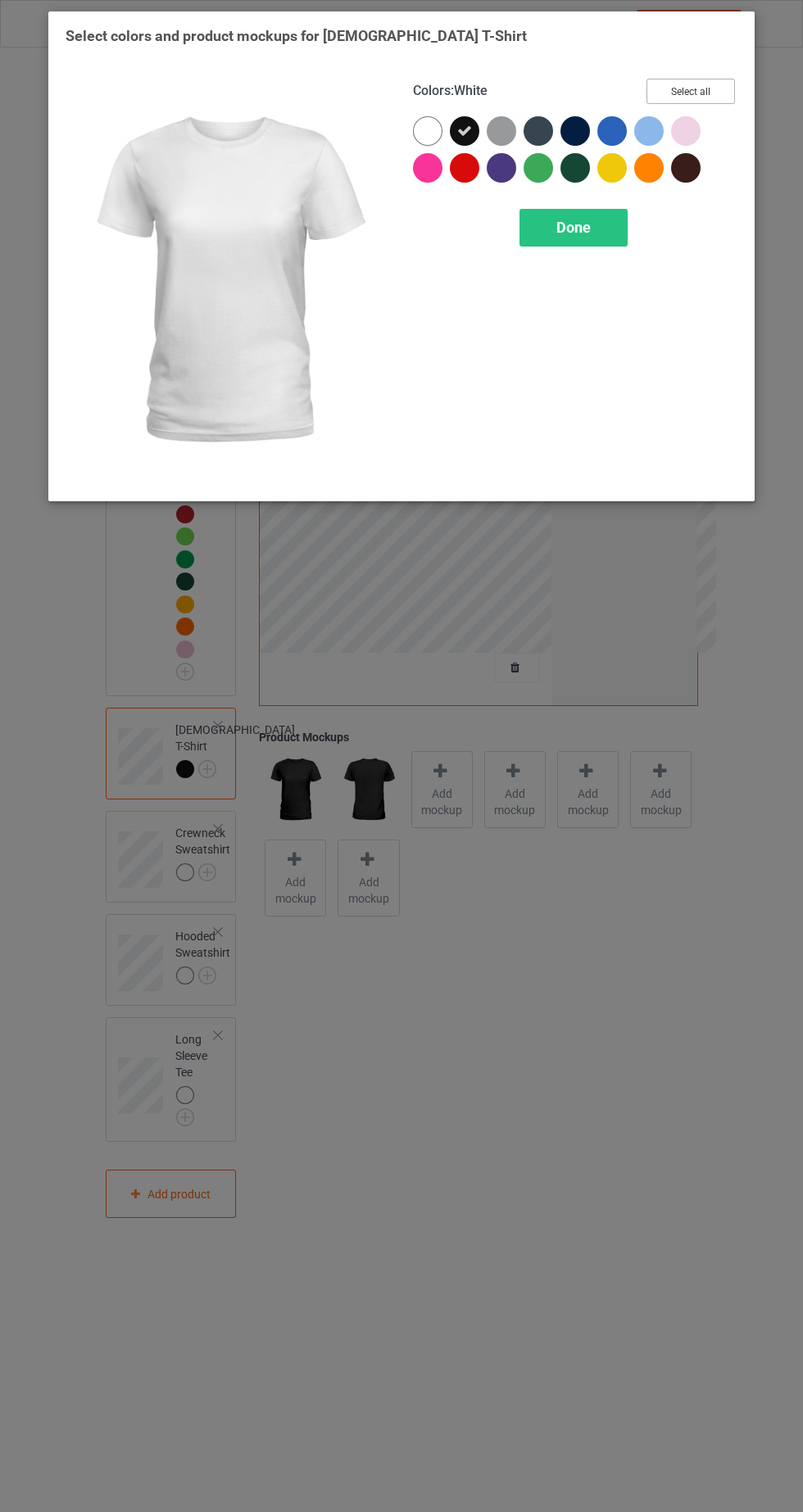
click at [732, 83] on button "Select all" at bounding box center [690, 91] width 88 height 25
click at [606, 225] on div "Done" at bounding box center [573, 228] width 108 height 38
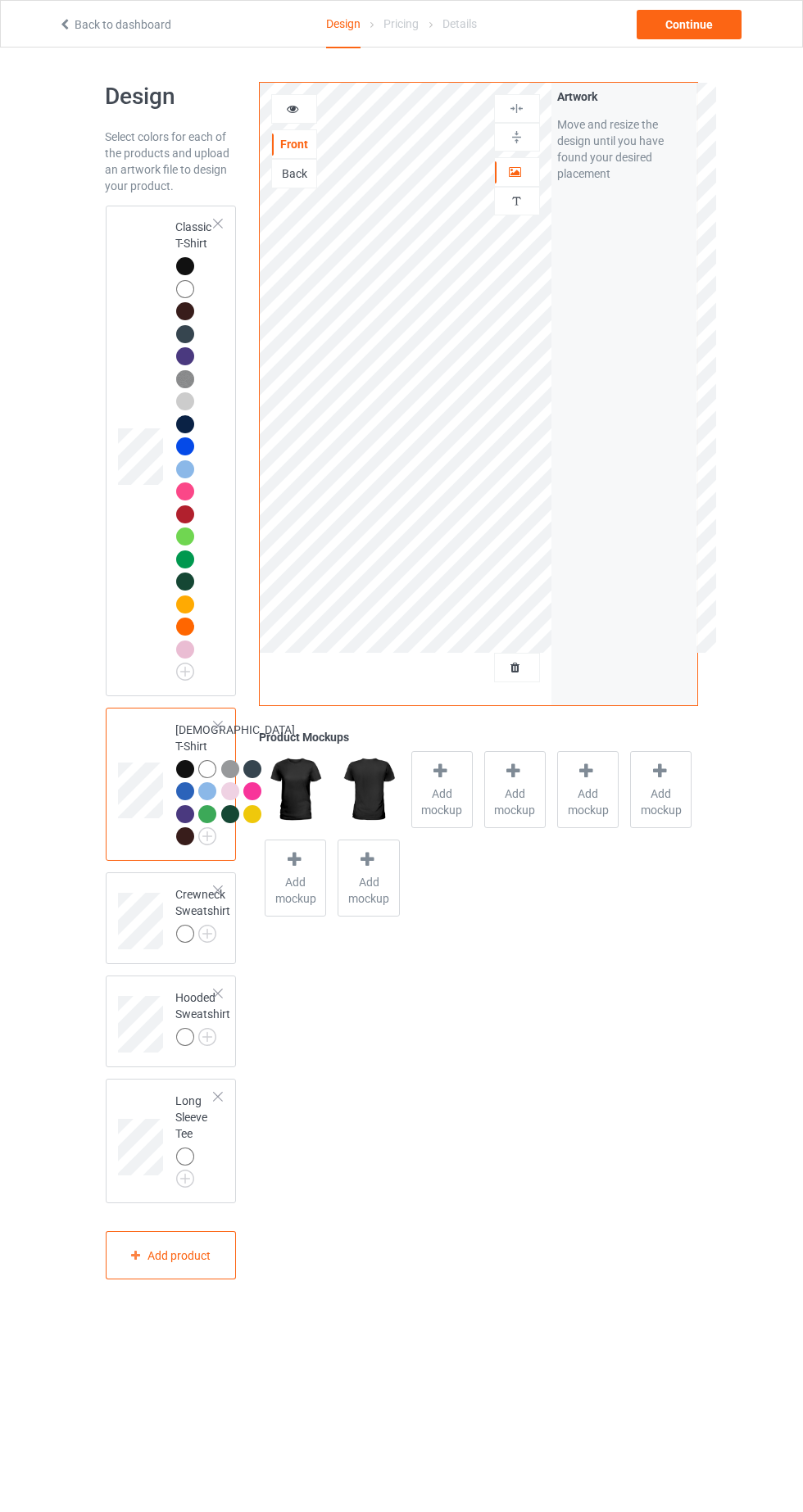
click at [454, 790] on span "Add mockup" at bounding box center [441, 801] width 59 height 33
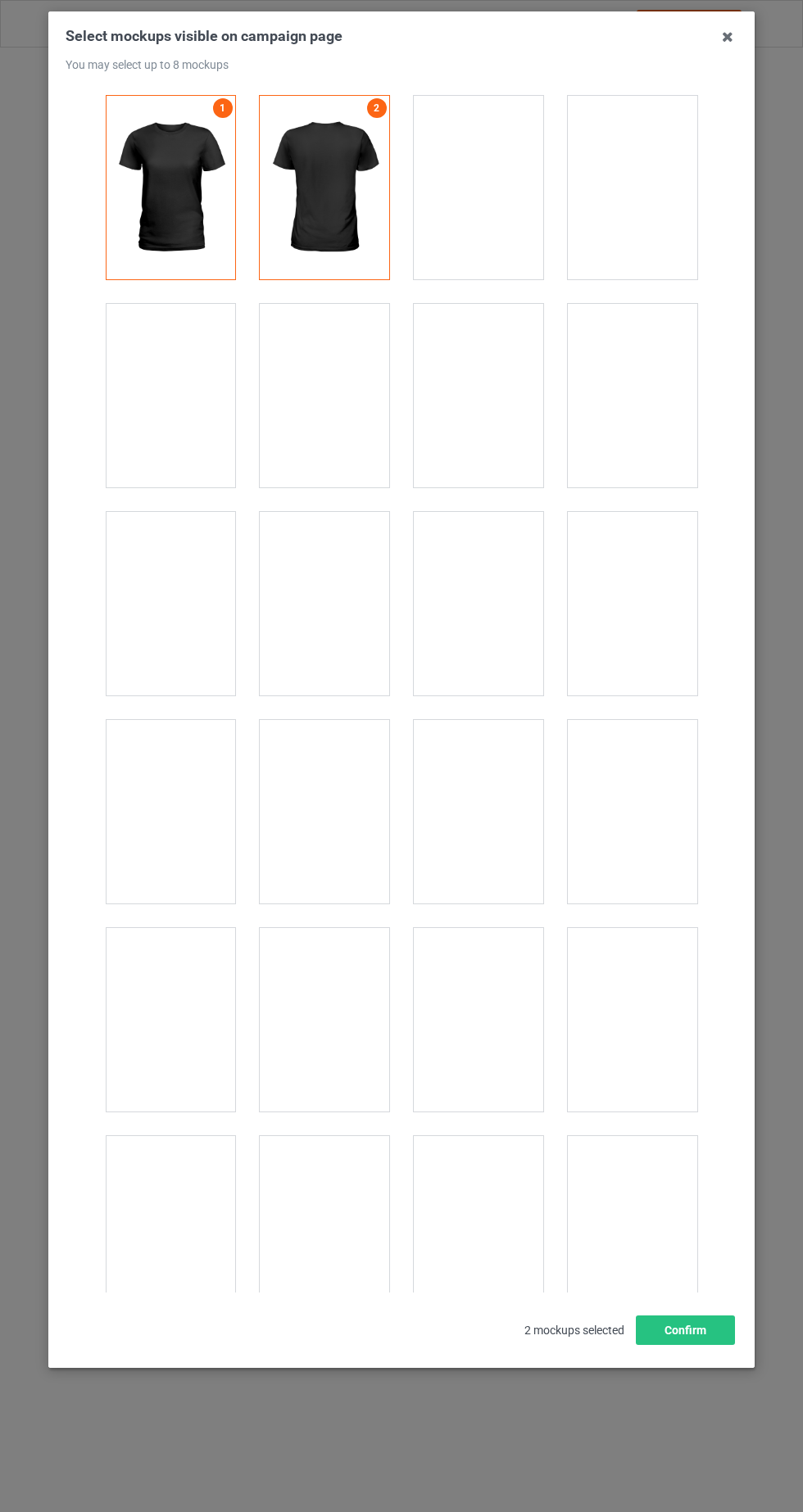
click at [188, 406] on div at bounding box center [170, 395] width 129 height 183
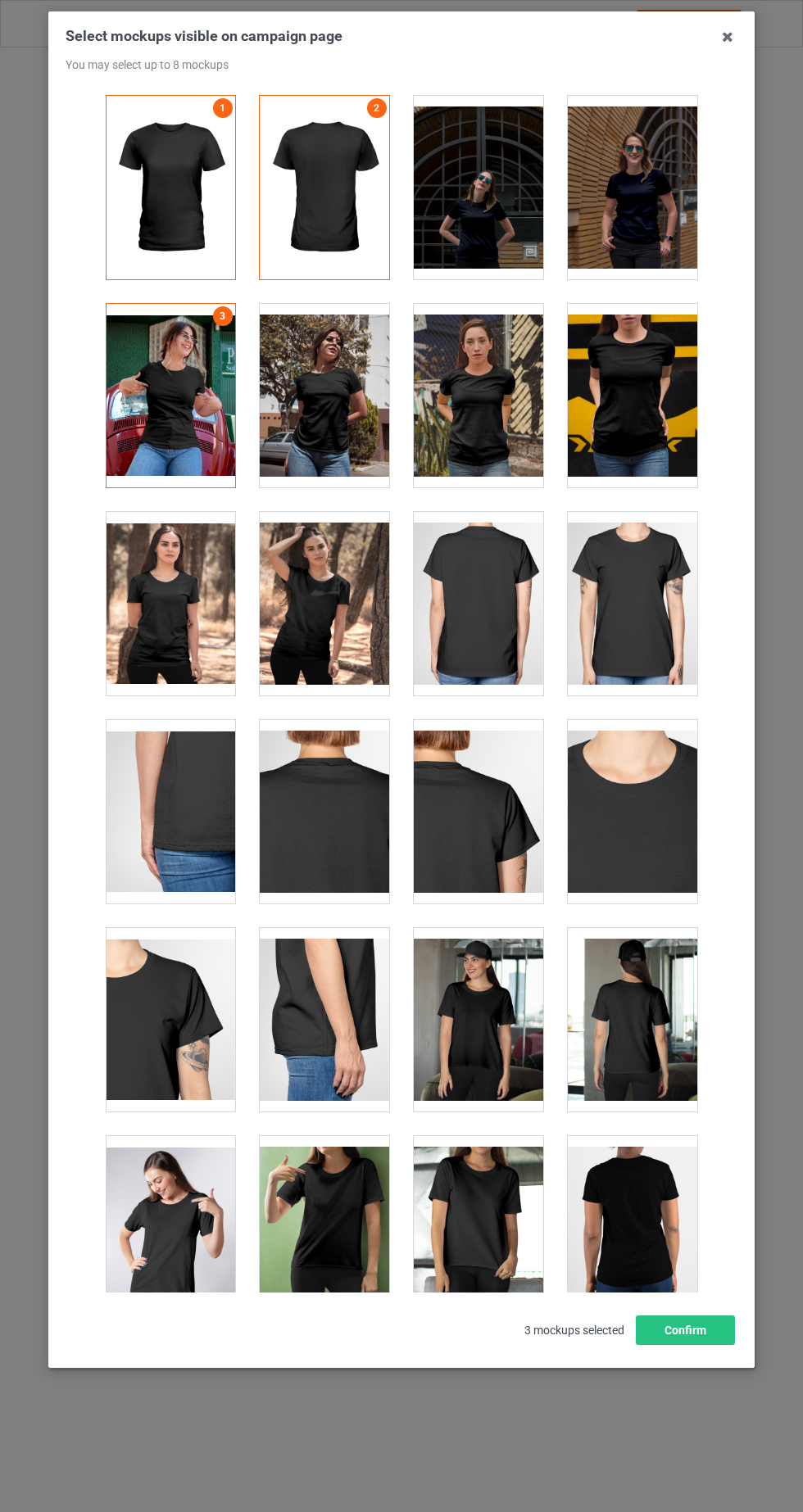
click at [666, 263] on div at bounding box center [632, 187] width 129 height 183
click at [197, 418] on div at bounding box center [170, 395] width 129 height 183
click at [211, 414] on div at bounding box center [170, 395] width 129 height 183
click at [721, 1345] on button "Confirm" at bounding box center [685, 1331] width 99 height 30
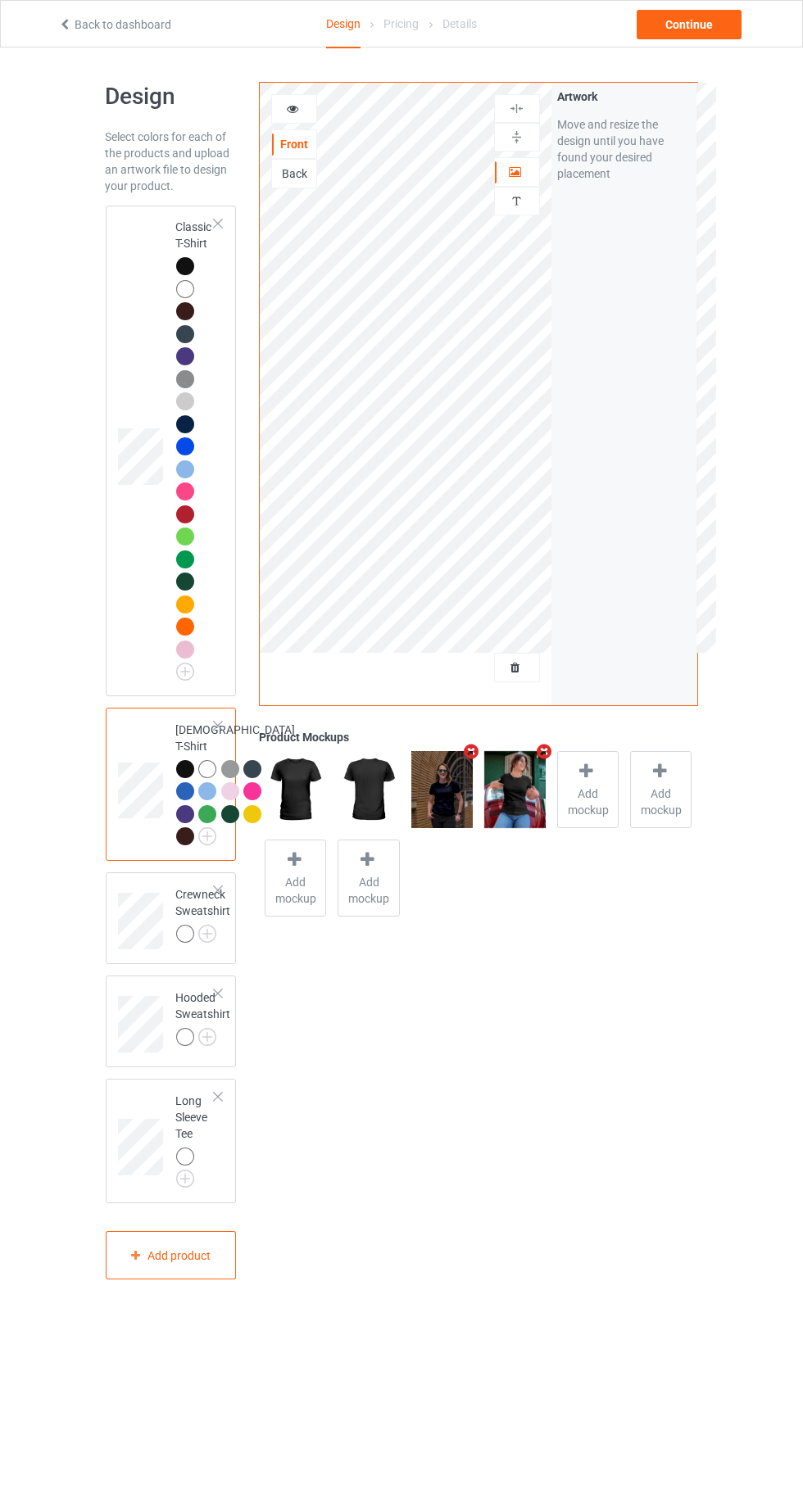
click at [0, 0] on img at bounding box center [0, 0] width 0 height 0
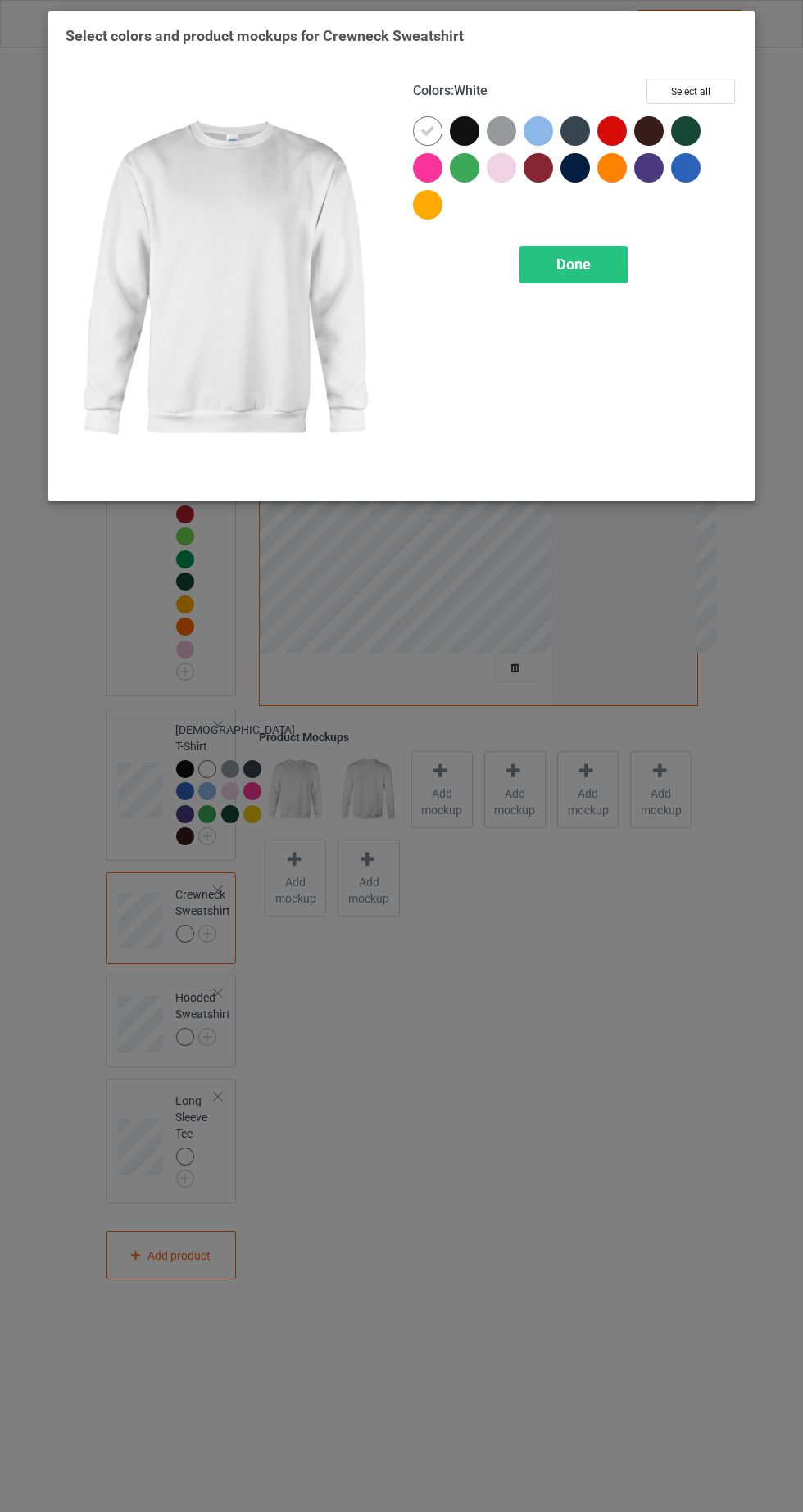
click at [480, 134] on div at bounding box center [468, 135] width 37 height 37
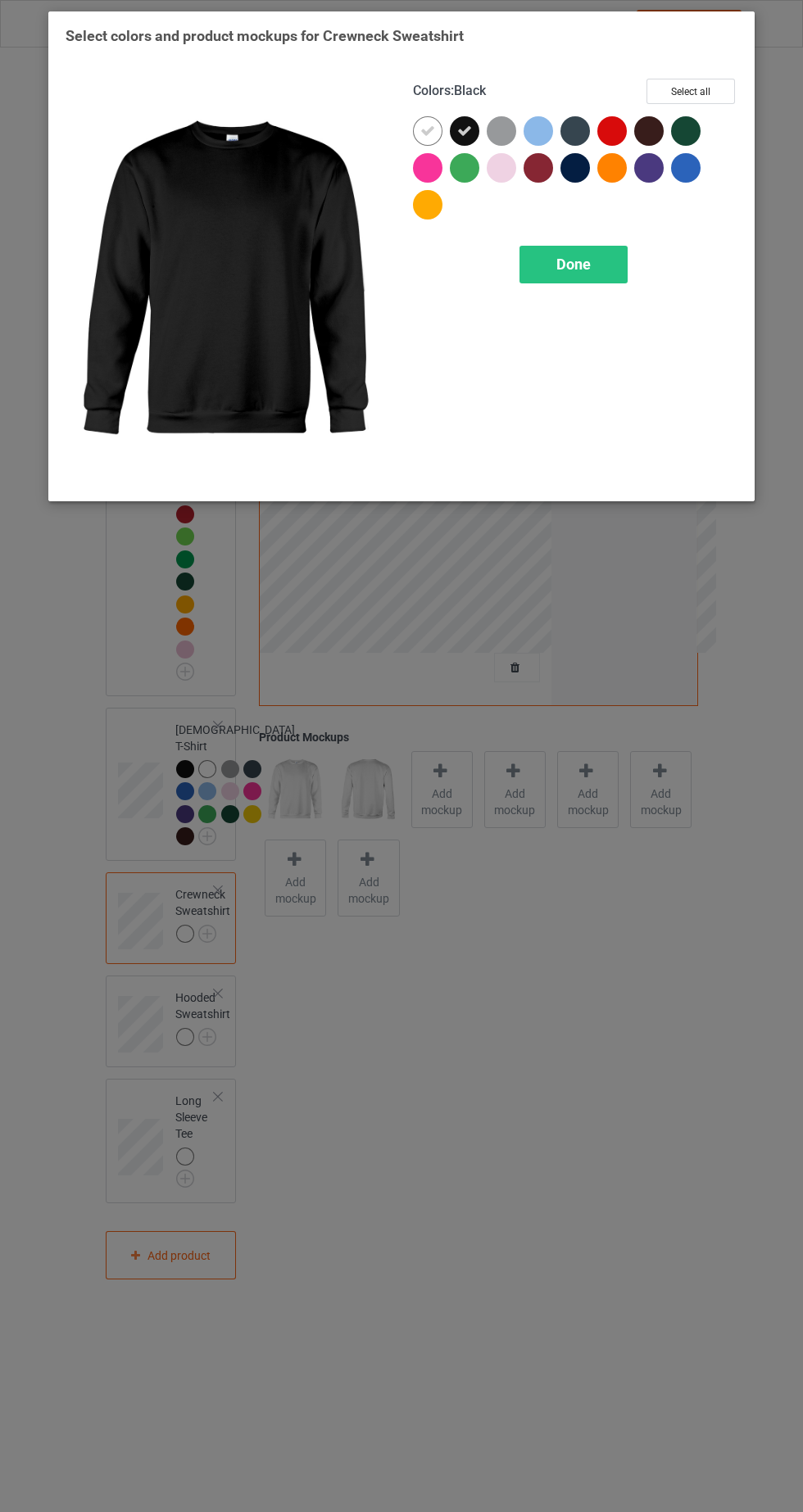
click at [427, 129] on icon at bounding box center [428, 131] width 15 height 15
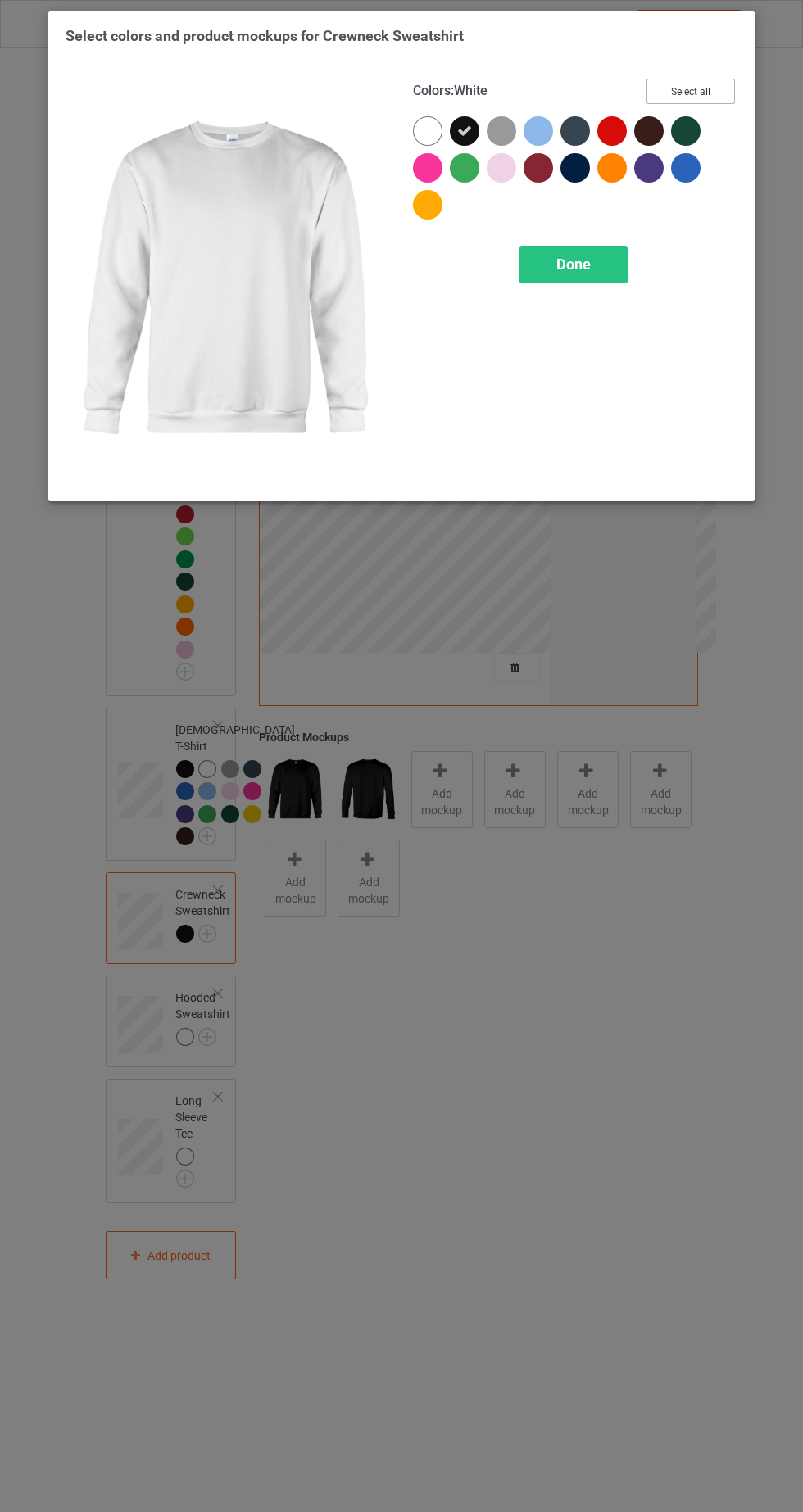
click at [706, 89] on button "Select all" at bounding box center [690, 91] width 88 height 25
click at [619, 267] on div "Done" at bounding box center [573, 264] width 108 height 38
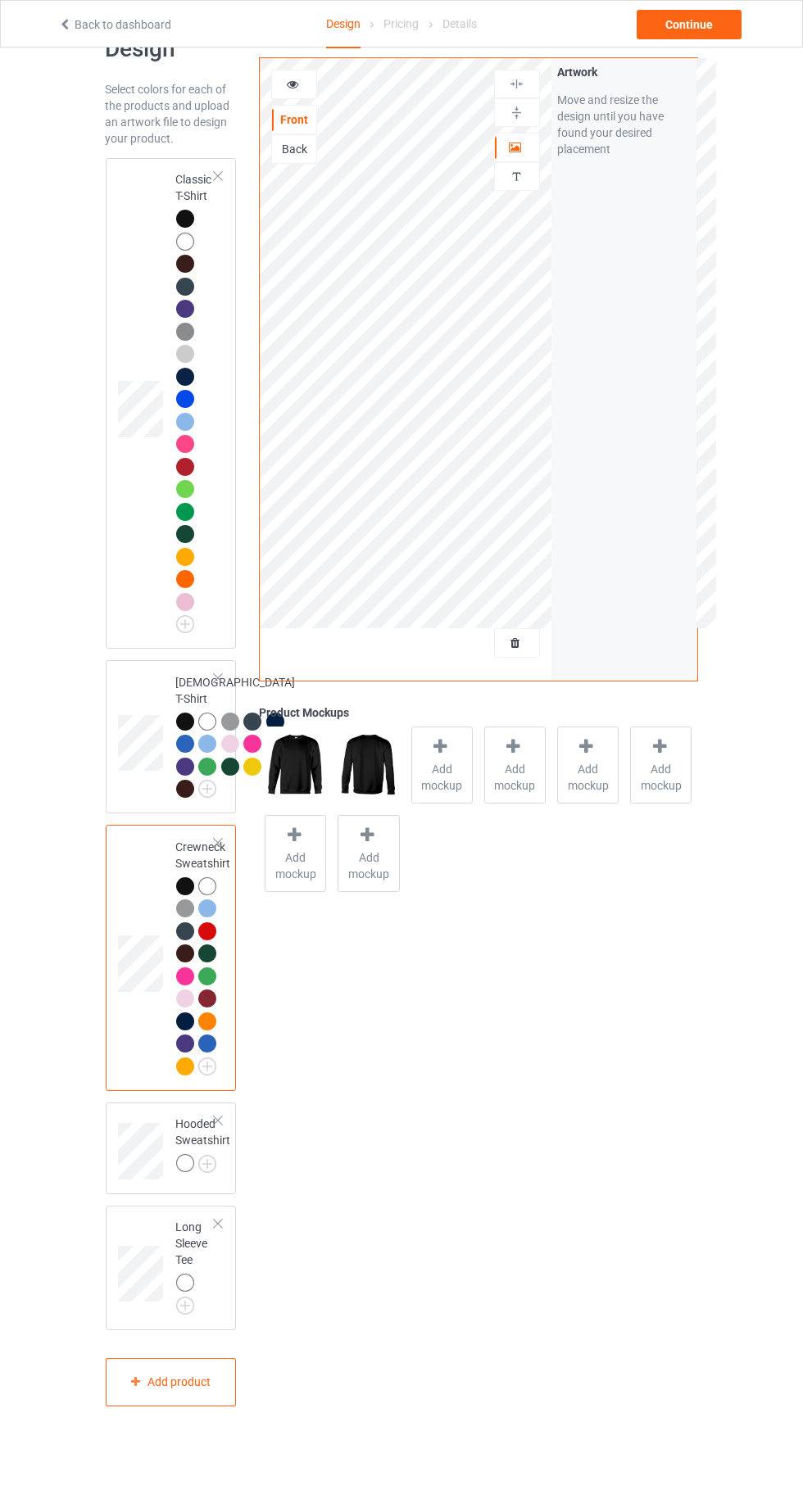
scroll to position [162, 0]
click at [0, 0] on img at bounding box center [0, 0] width 0 height 0
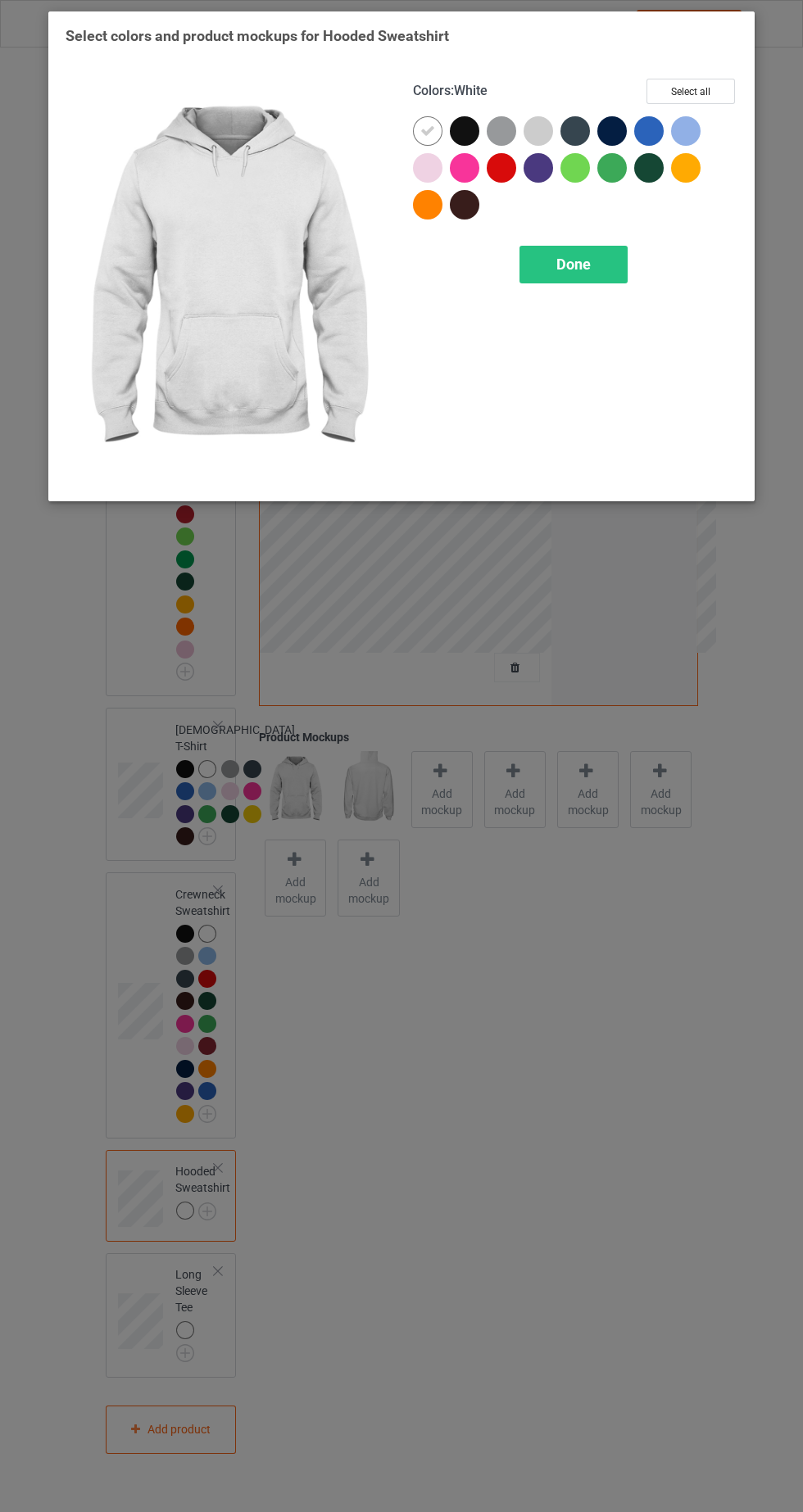
click at [476, 144] on div at bounding box center [468, 135] width 37 height 37
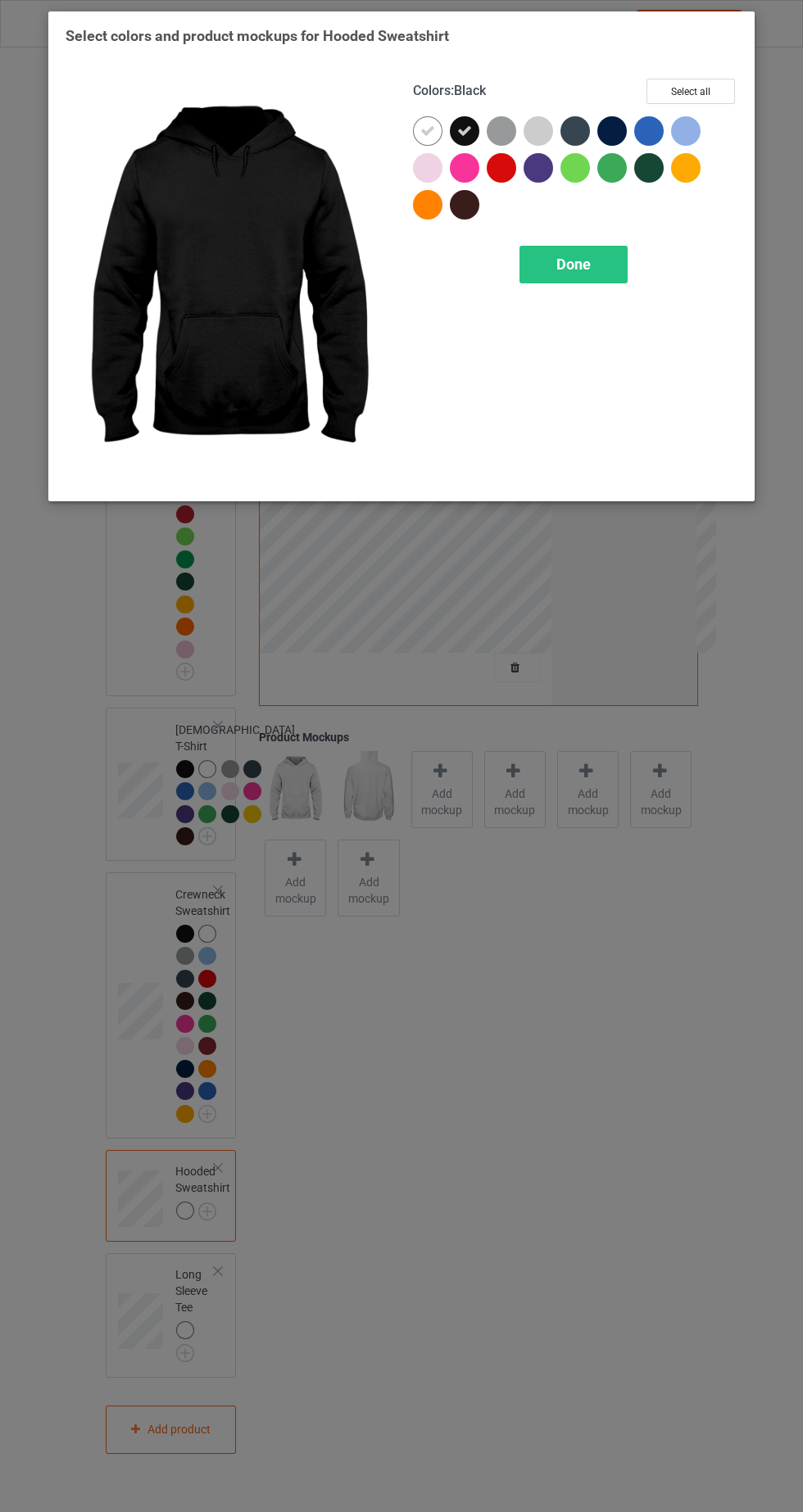
click at [424, 135] on icon at bounding box center [428, 131] width 15 height 15
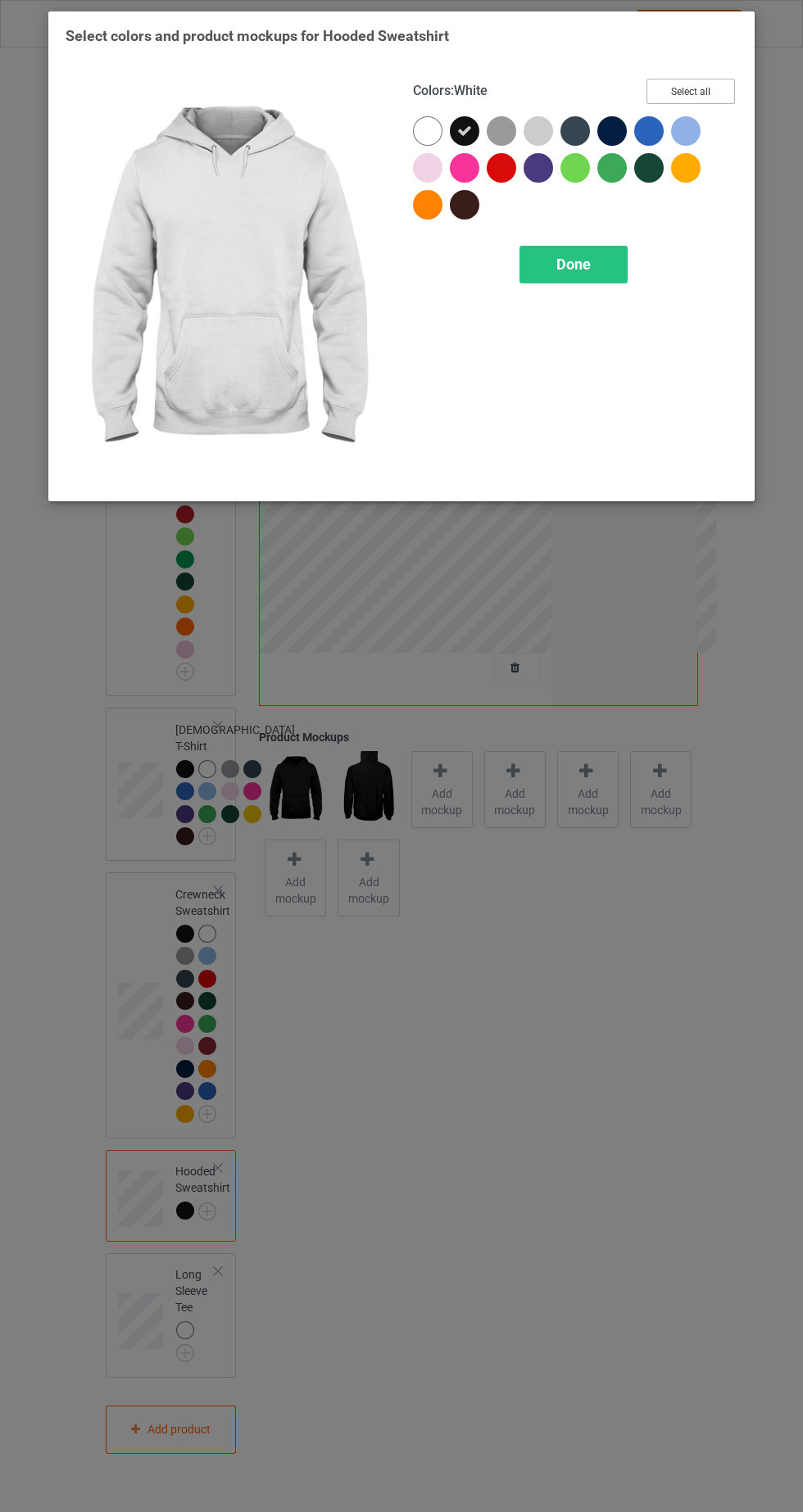
click at [715, 84] on button "Select all" at bounding box center [690, 91] width 88 height 25
click at [612, 263] on div "Done" at bounding box center [573, 264] width 108 height 38
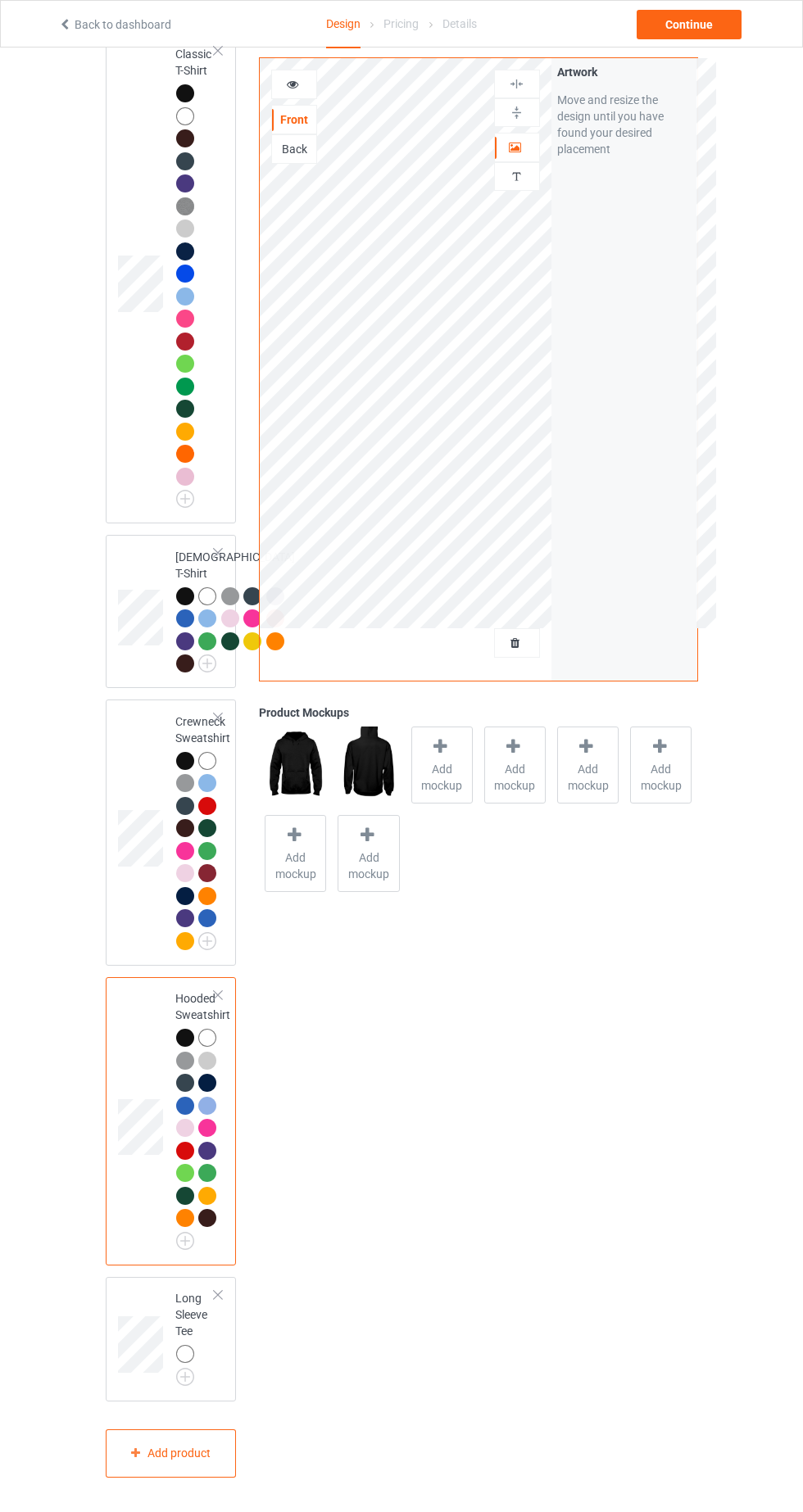
scroll to position [358, 0]
click at [0, 0] on img at bounding box center [0, 0] width 0 height 0
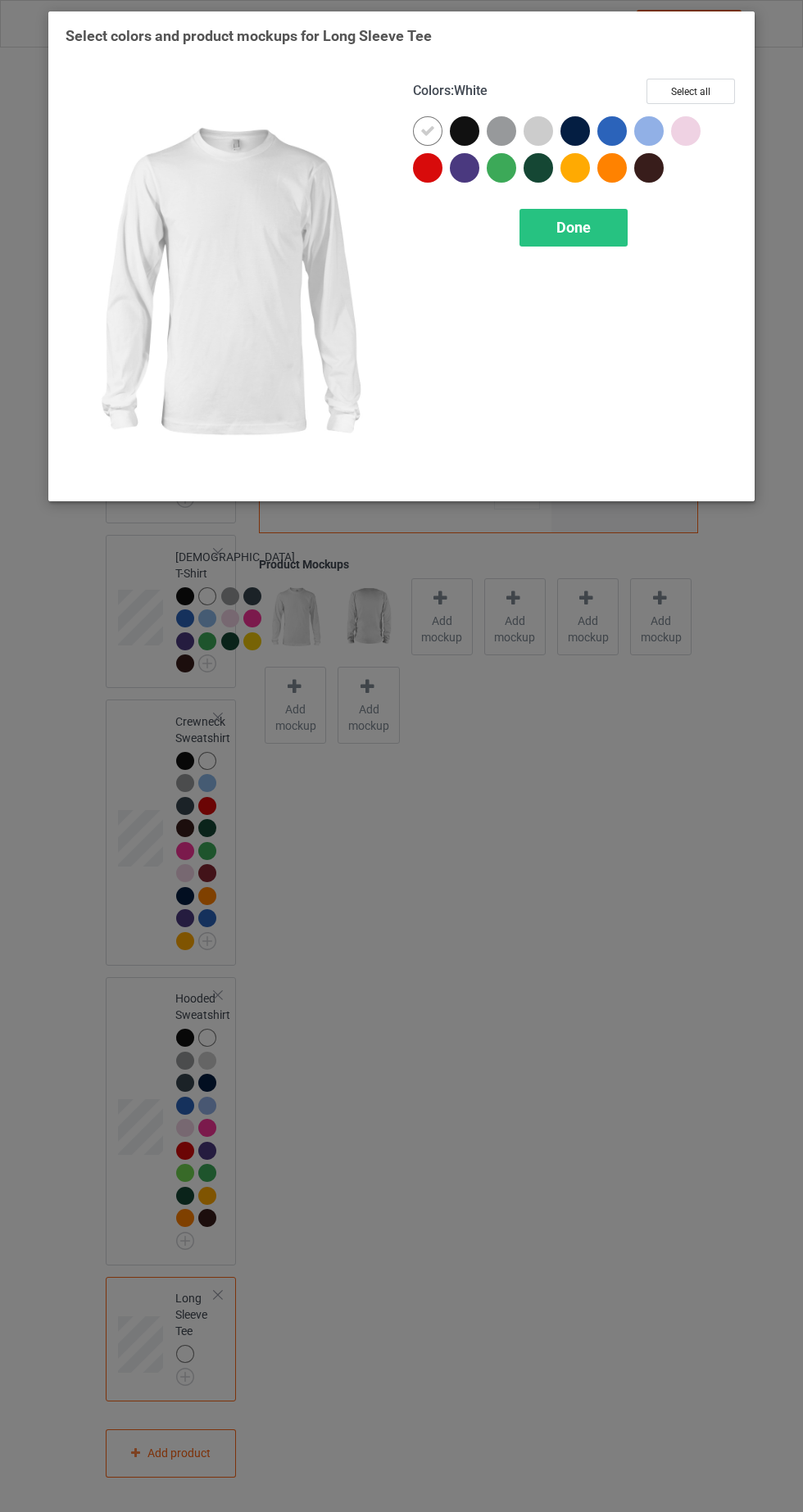
click at [470, 129] on div at bounding box center [465, 131] width 30 height 30
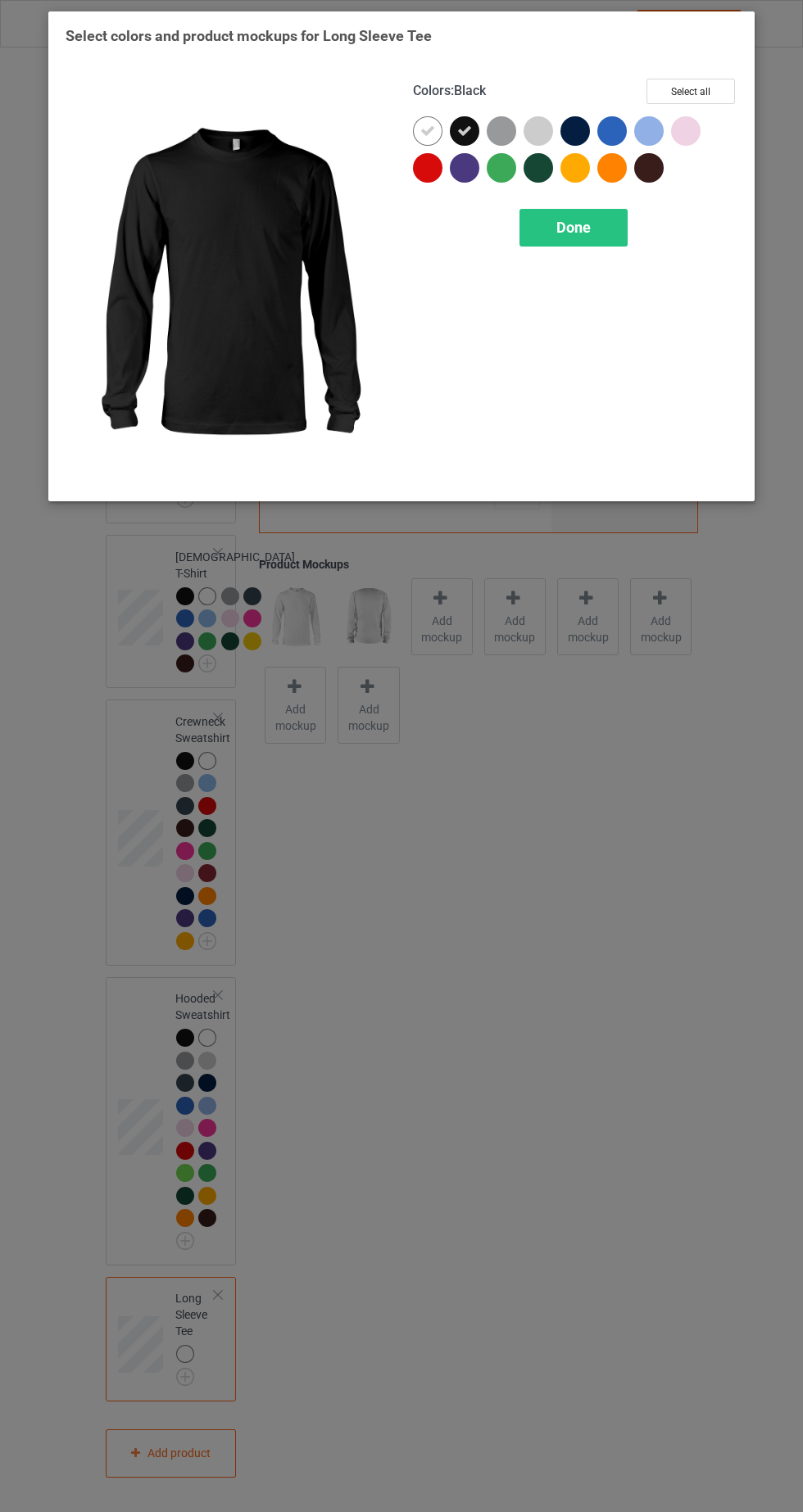
click at [427, 129] on icon at bounding box center [428, 131] width 15 height 15
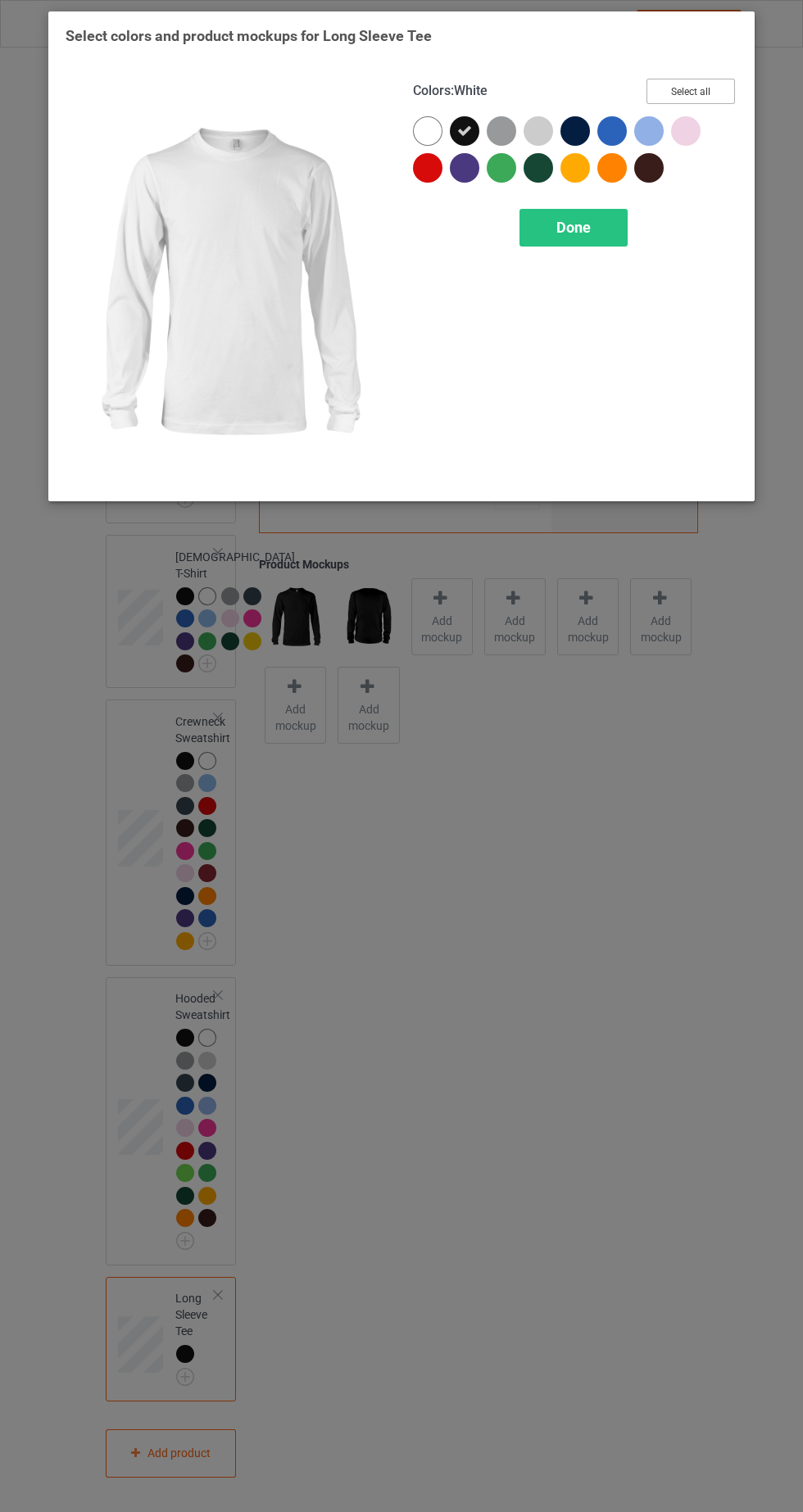
click at [717, 97] on button "Select all" at bounding box center [690, 91] width 88 height 25
click at [598, 217] on div "Done" at bounding box center [573, 228] width 108 height 38
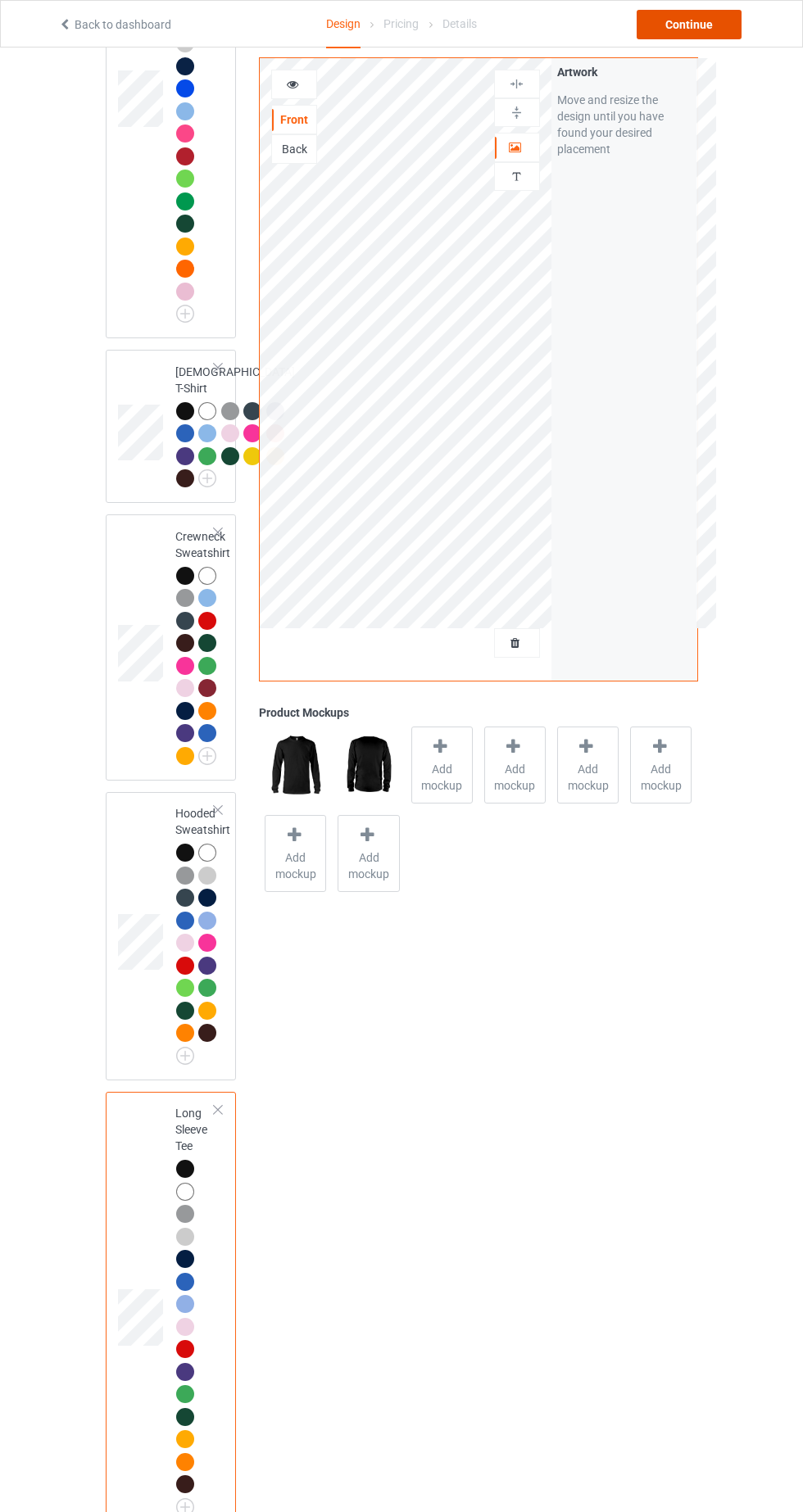
click at [701, 33] on div "Continue" at bounding box center [689, 25] width 105 height 30
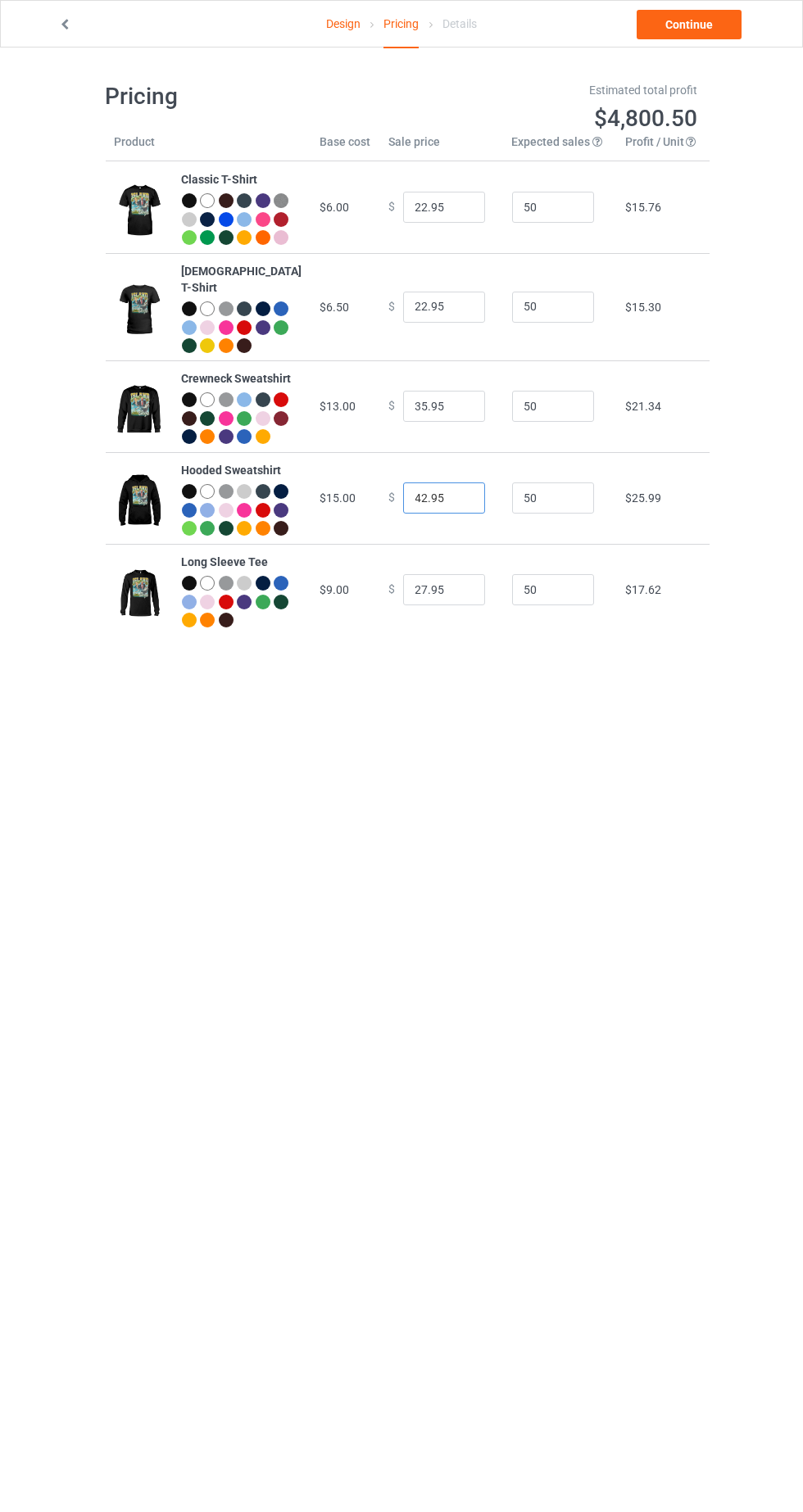
click at [419, 514] on input "42.95" at bounding box center [444, 497] width 82 height 31
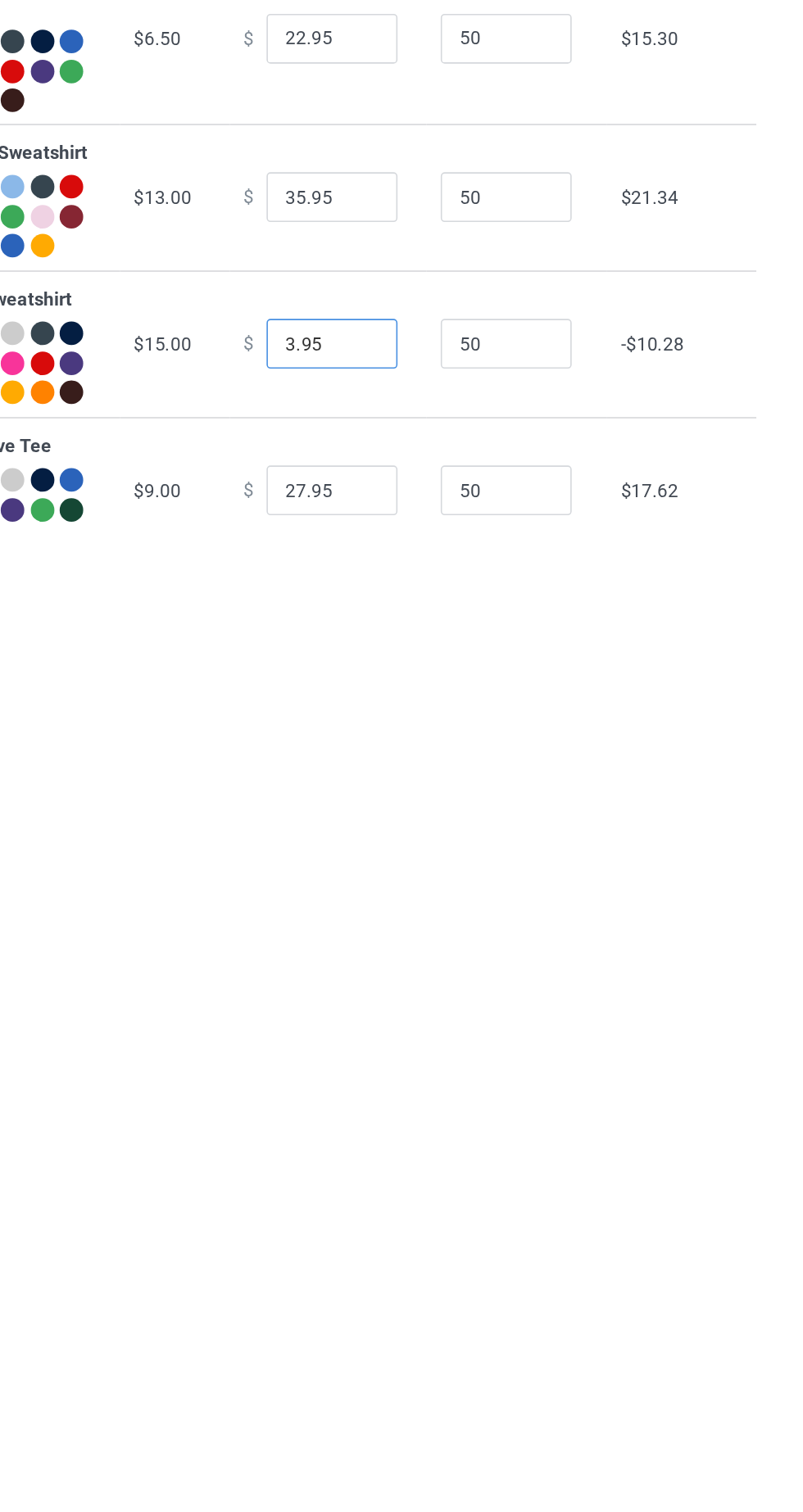
type input "39.95"
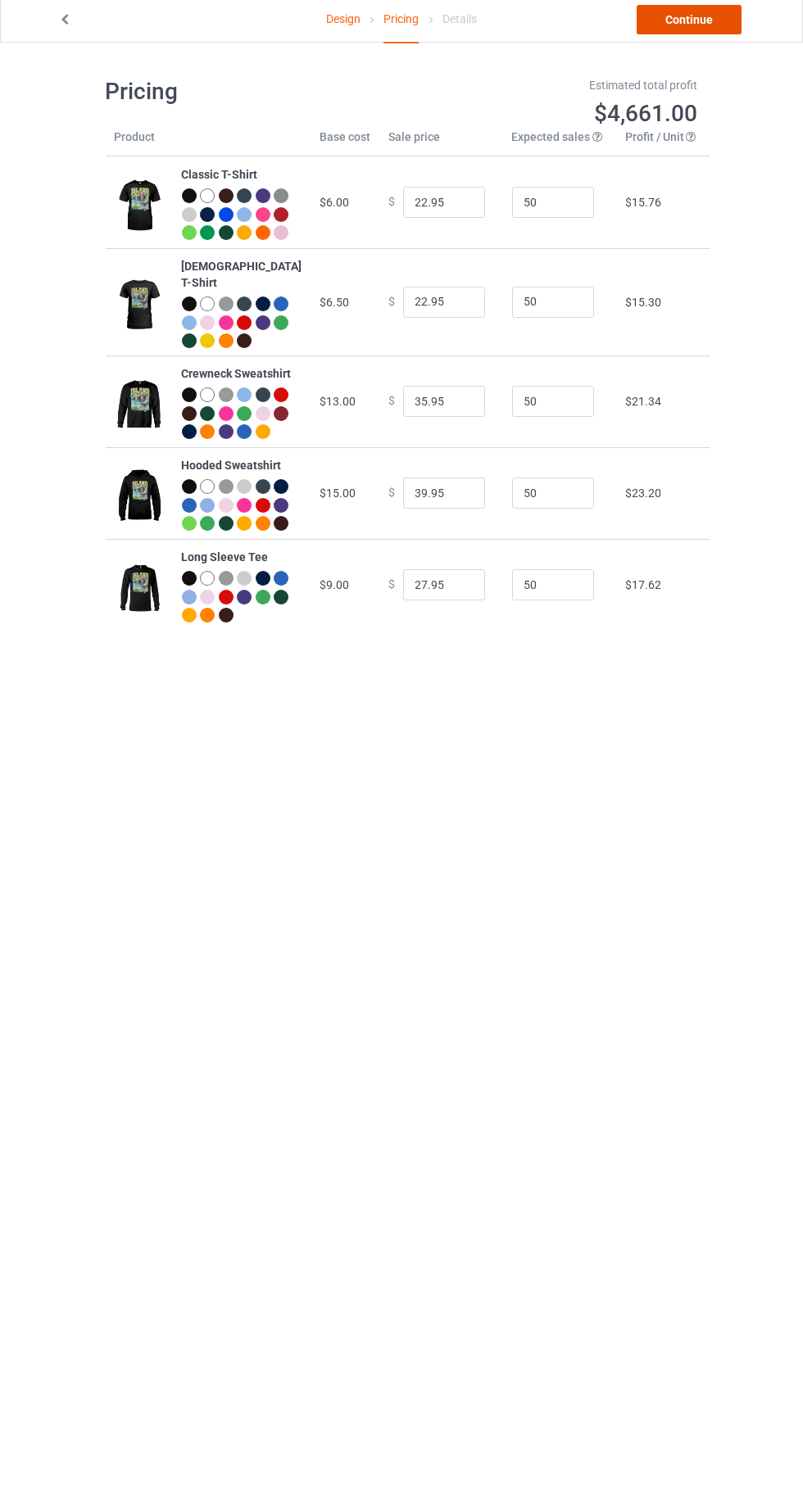
click at [707, 38] on link "Continue" at bounding box center [689, 25] width 105 height 30
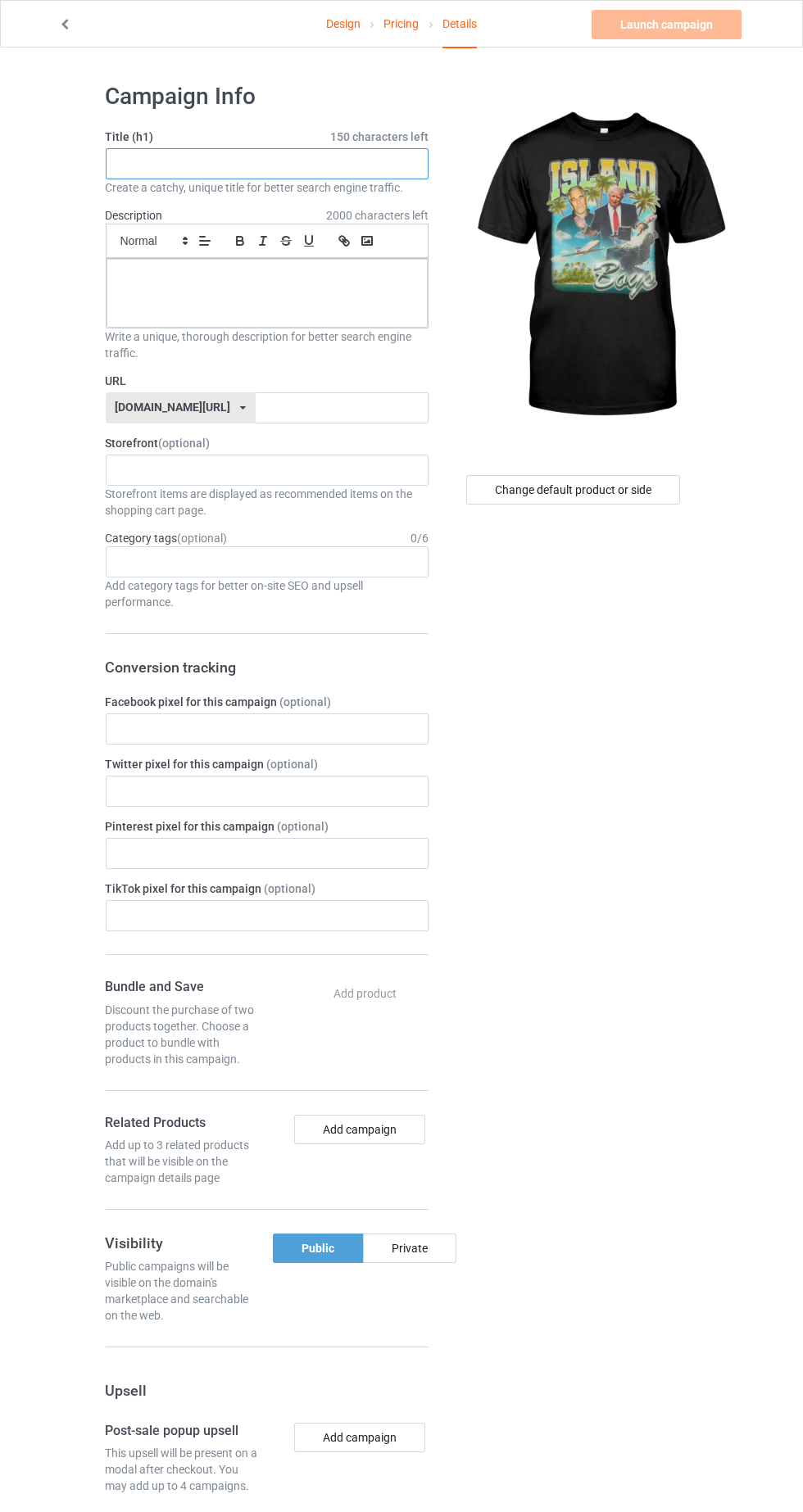
click at [388, 162] on input "text" at bounding box center [267, 164] width 323 height 31
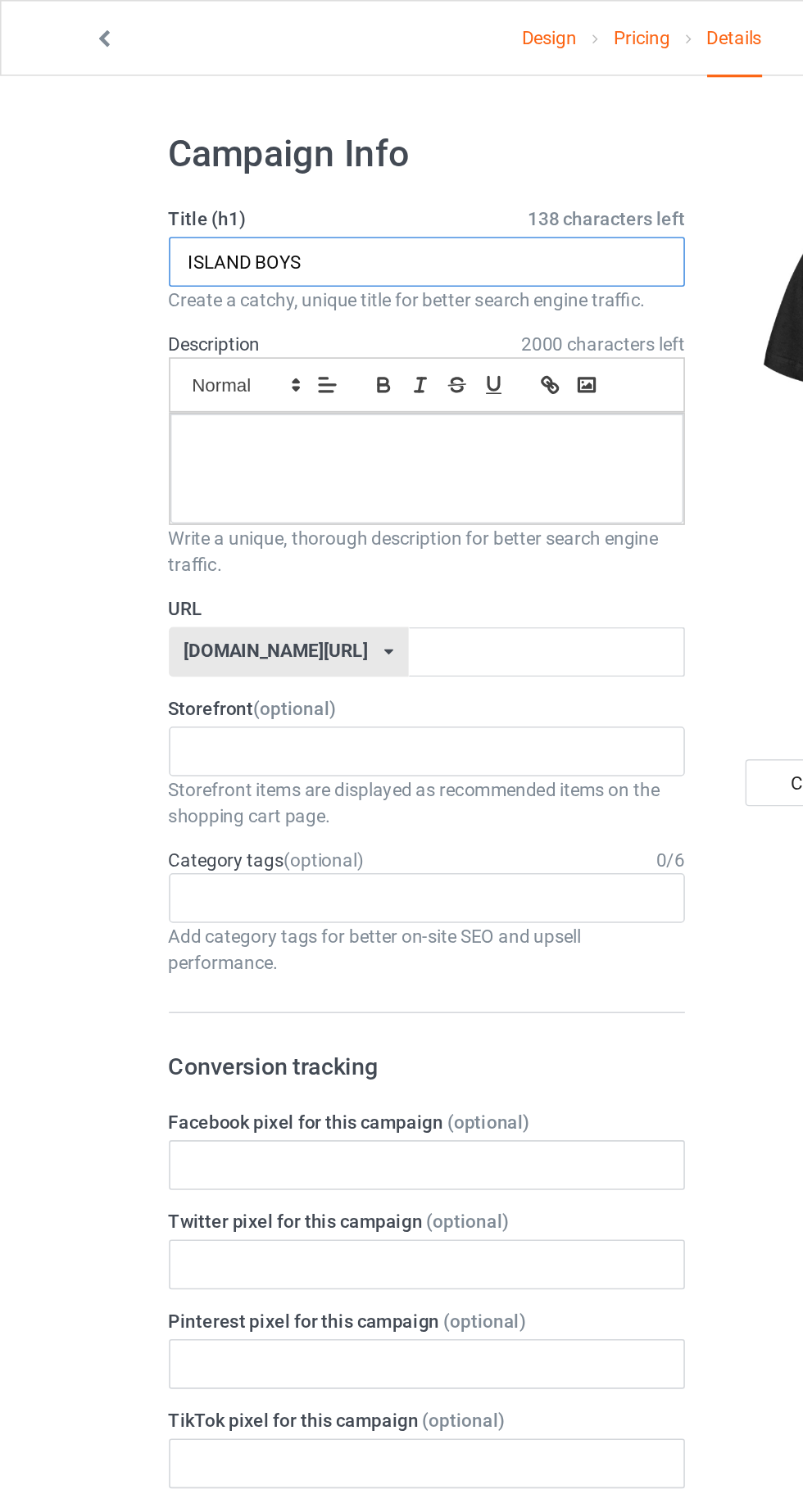
type input "ISLAND BOYS"
click at [380, 308] on div at bounding box center [268, 294] width 322 height 69
click at [359, 410] on input "text" at bounding box center [342, 407] width 173 height 31
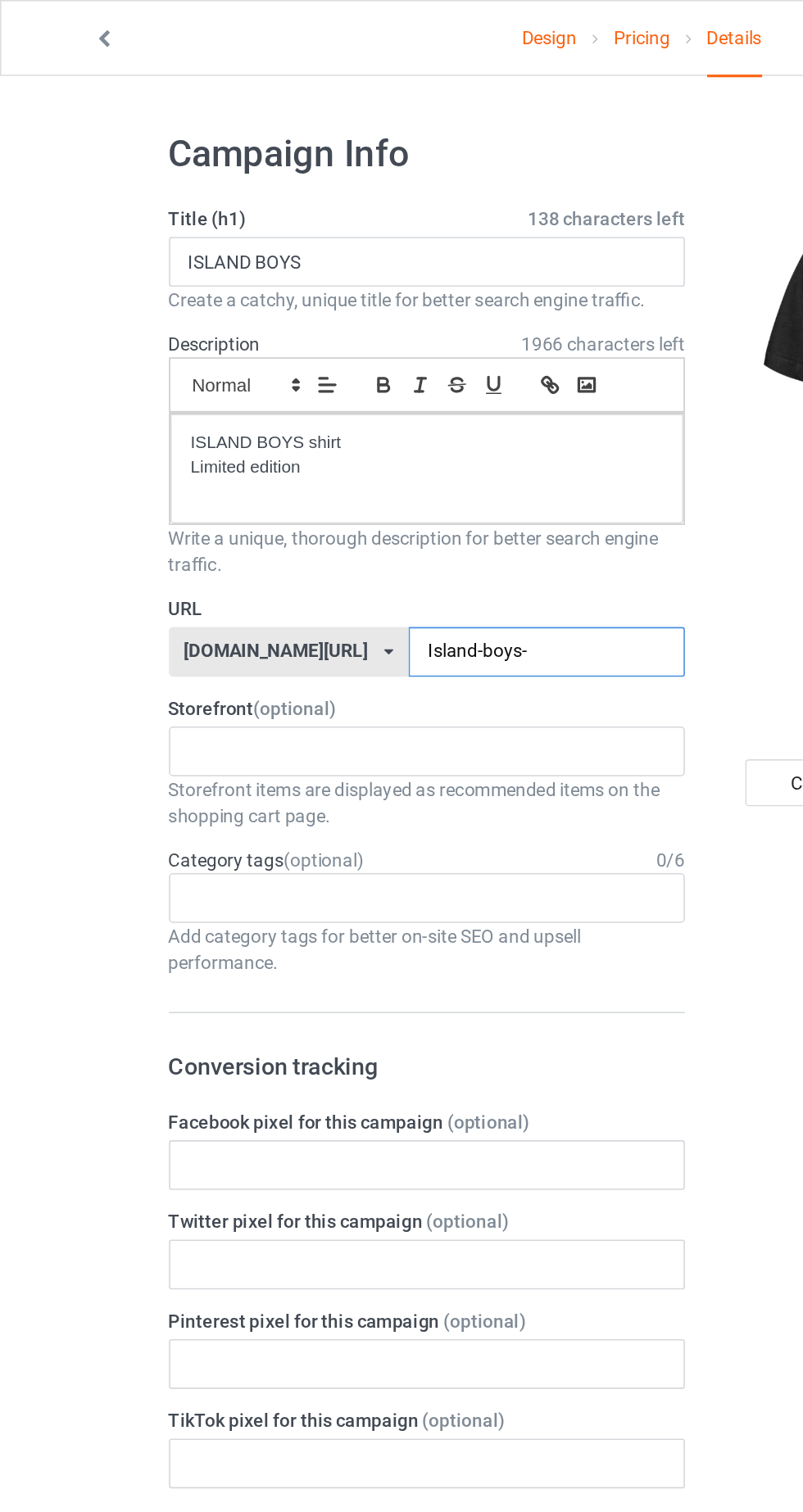
click at [256, 411] on input "Island-boys-" at bounding box center [342, 407] width 173 height 31
type input "-Island-boys-"
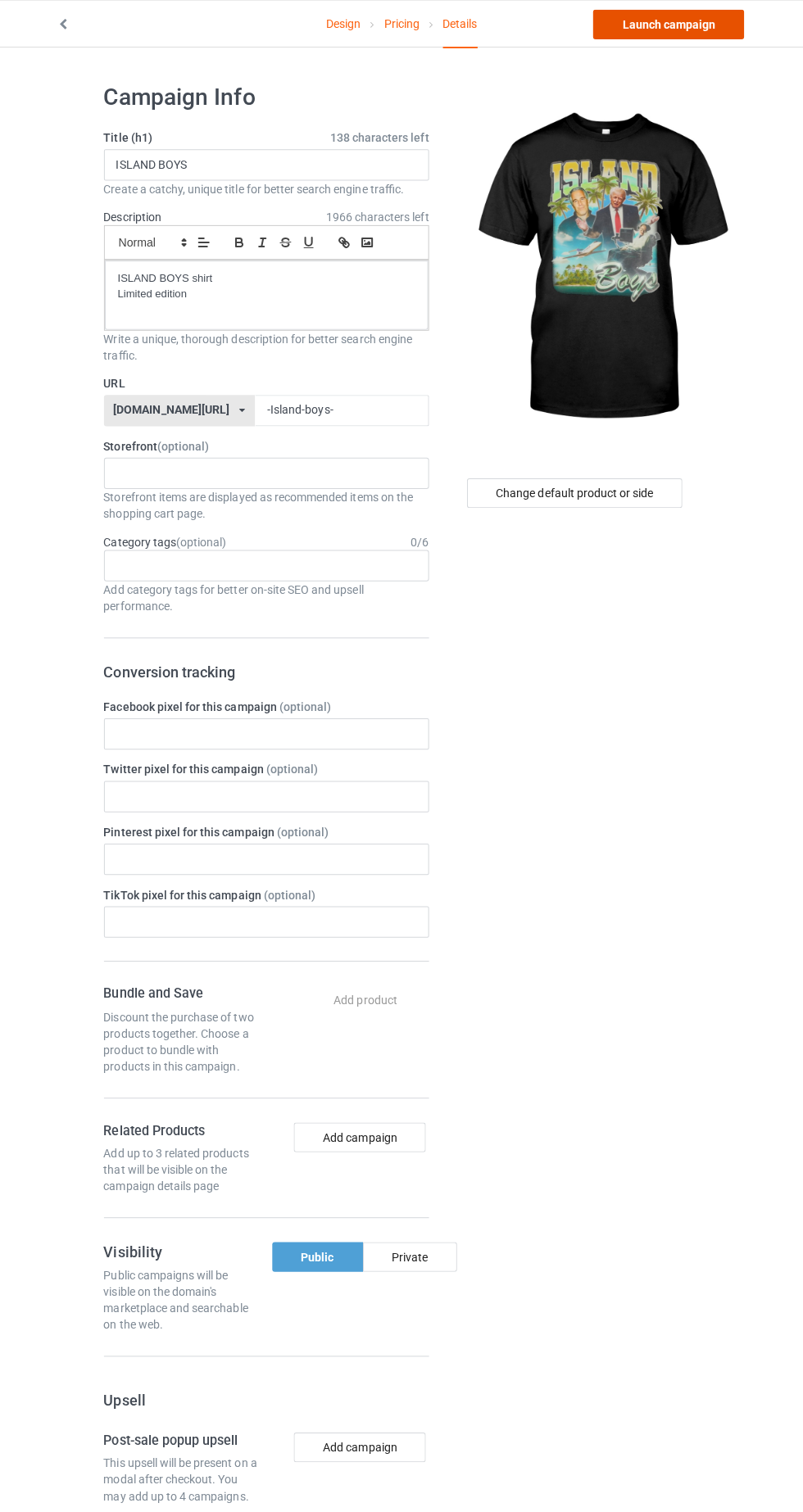
click at [691, 25] on link "Launch campaign" at bounding box center [665, 25] width 150 height 30
